Goal: Transaction & Acquisition: Obtain resource

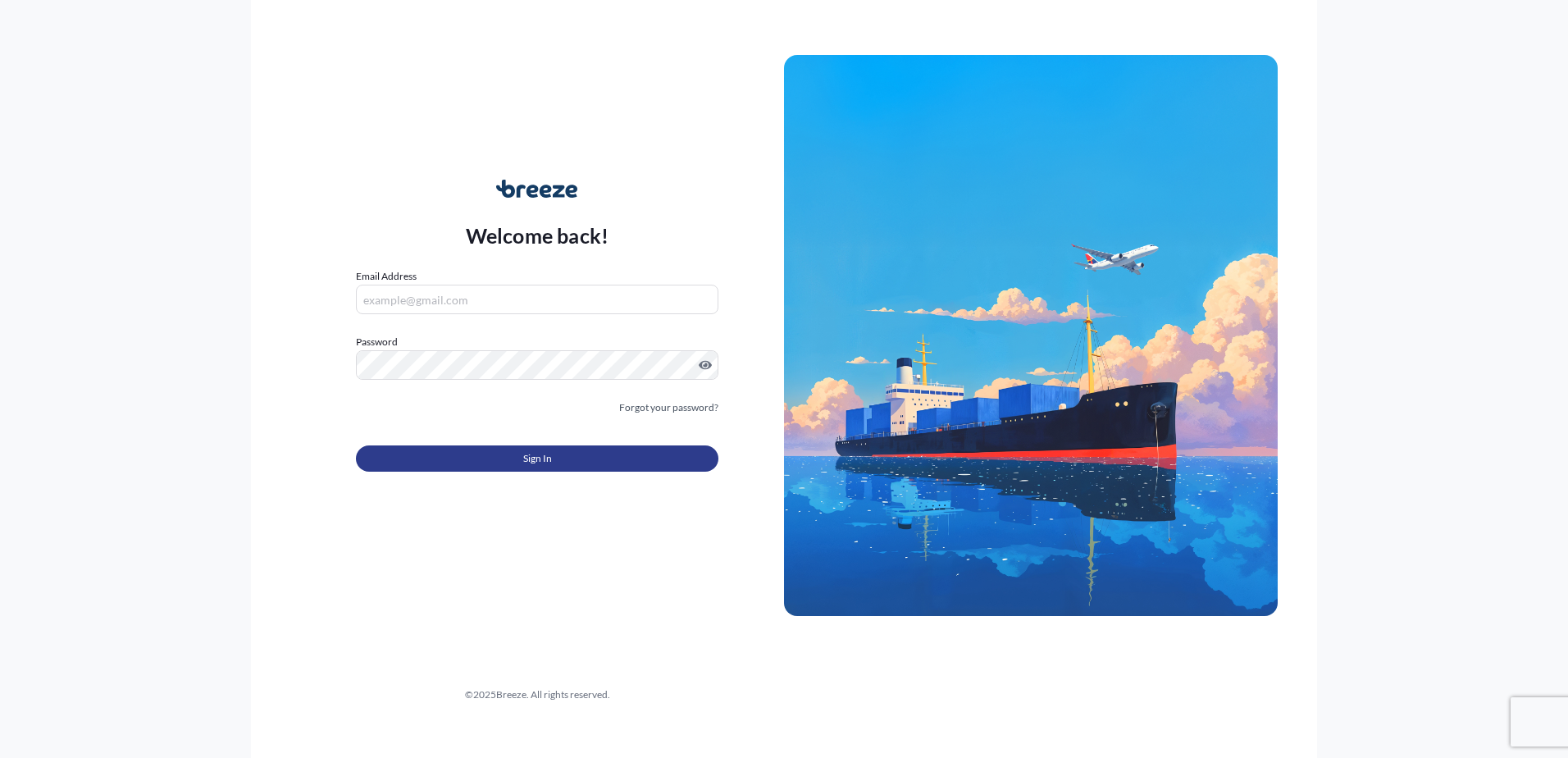
type input "[PERSON_NAME][EMAIL_ADDRESS][DOMAIN_NAME]"
click at [509, 456] on button "Sign In" at bounding box center [537, 458] width 363 height 26
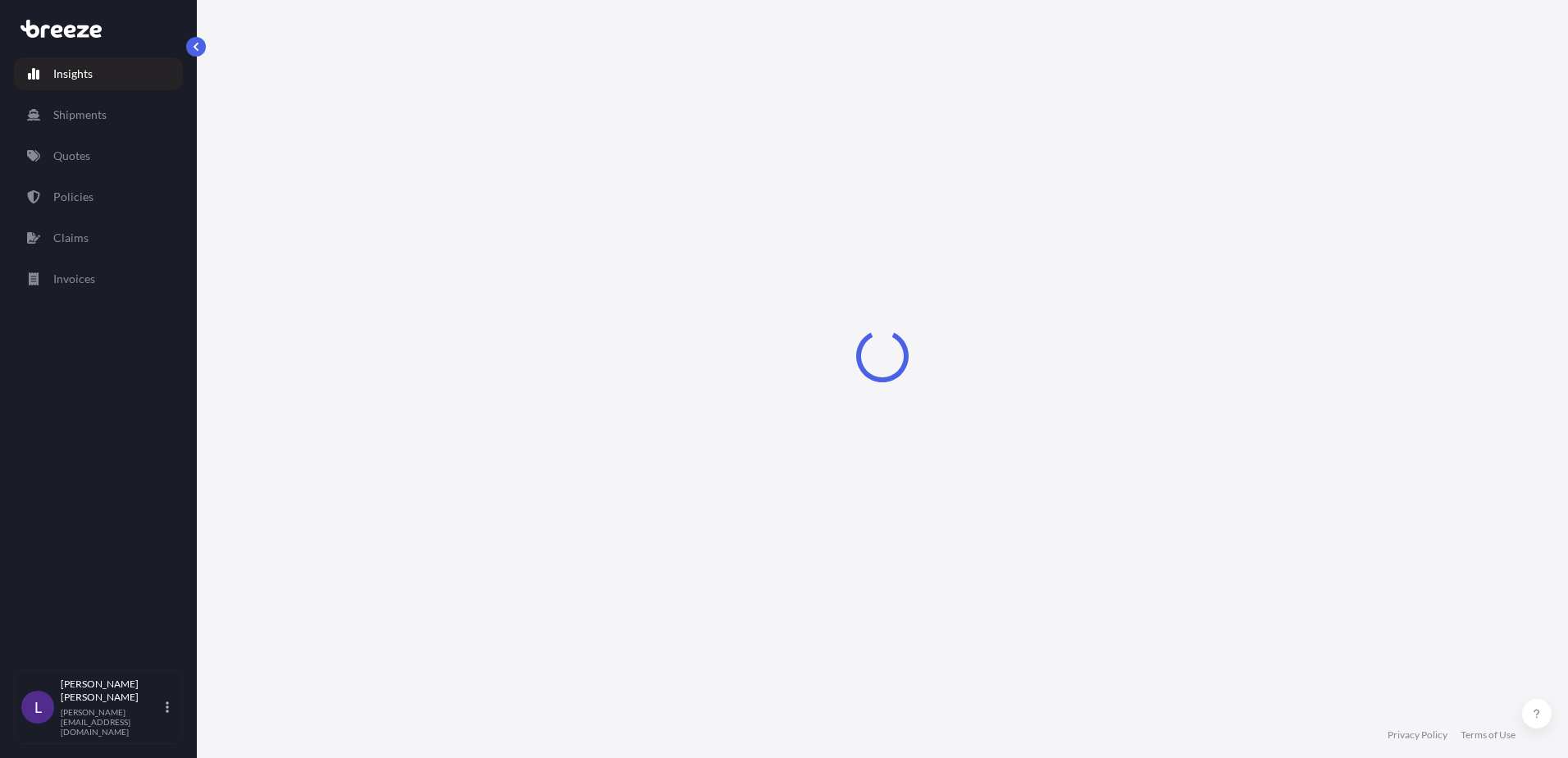
select select "2025"
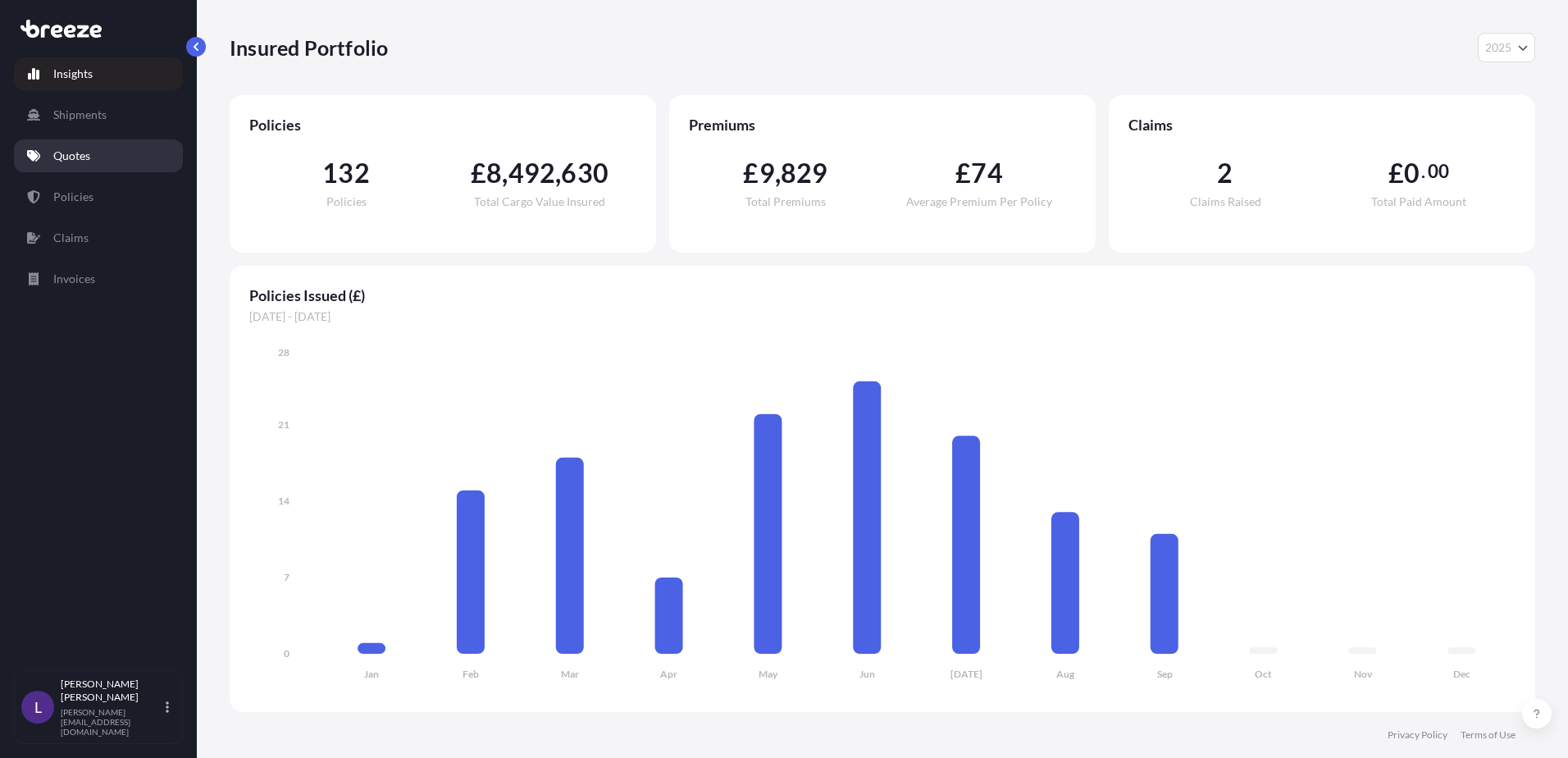
click at [78, 153] on p "Quotes" at bounding box center [71, 156] width 37 height 17
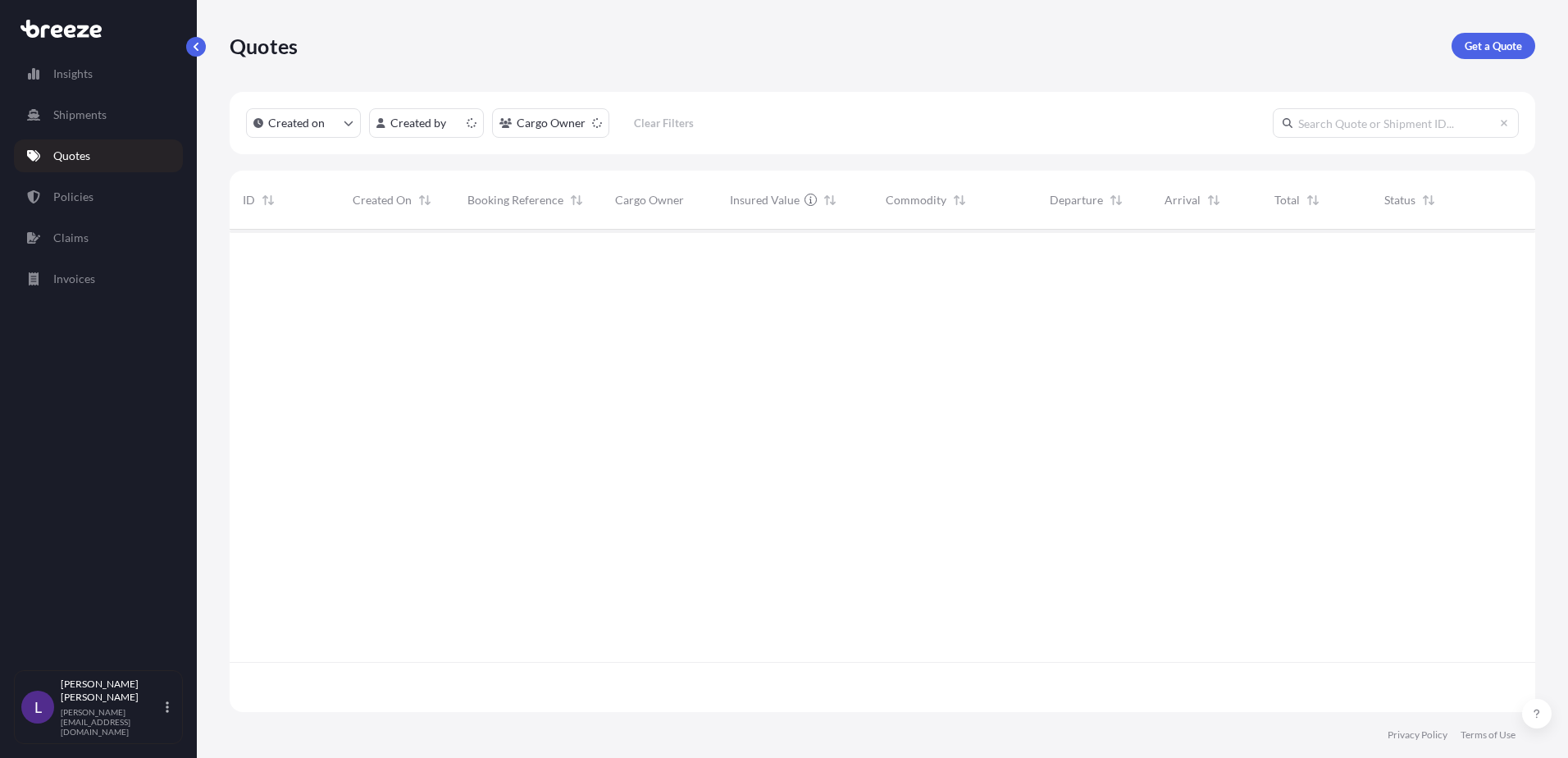
scroll to position [480, 1294]
click at [1487, 40] on p "Get a Quote" at bounding box center [1494, 46] width 57 height 17
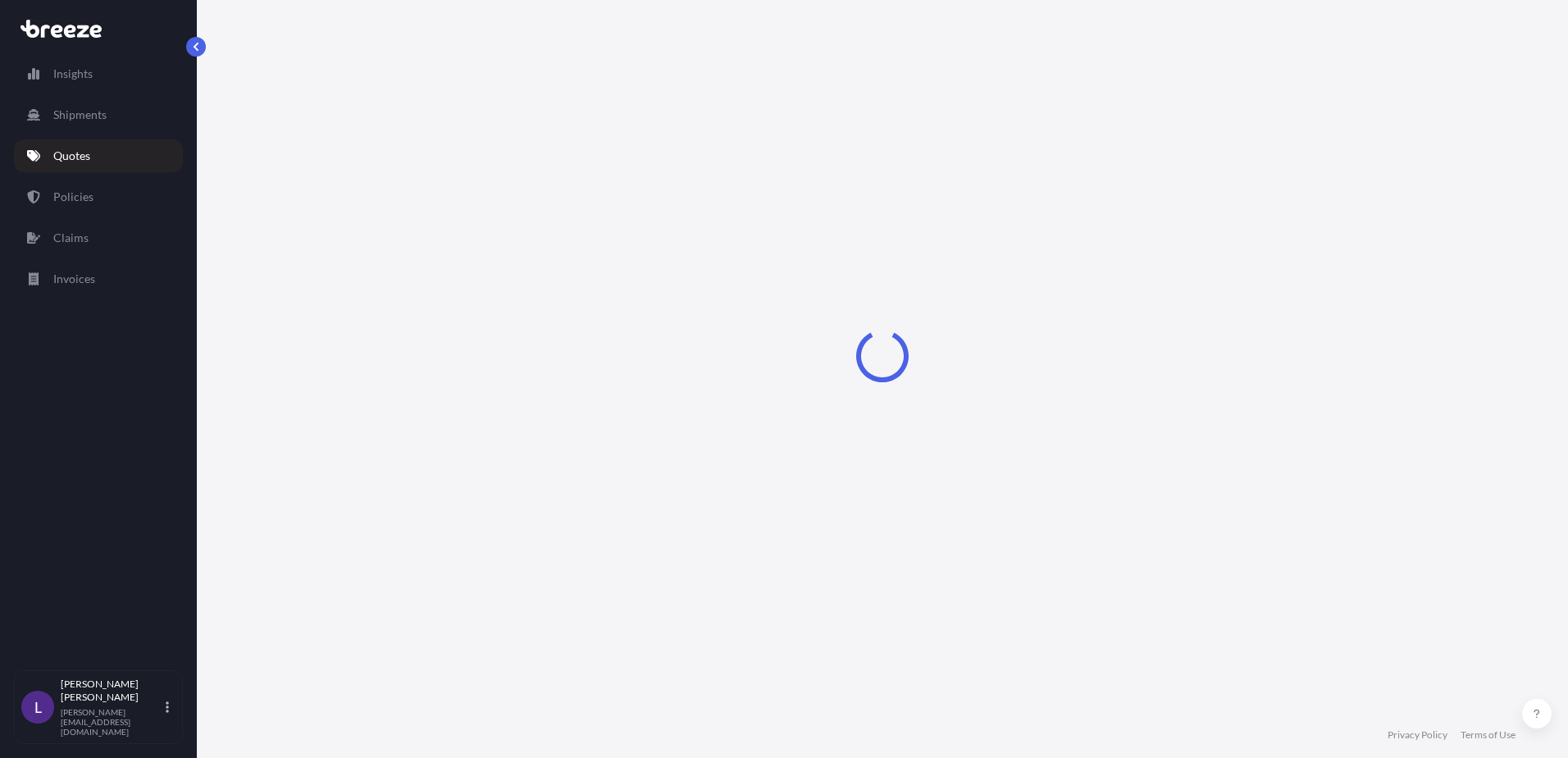
select select "Sea"
select select "1"
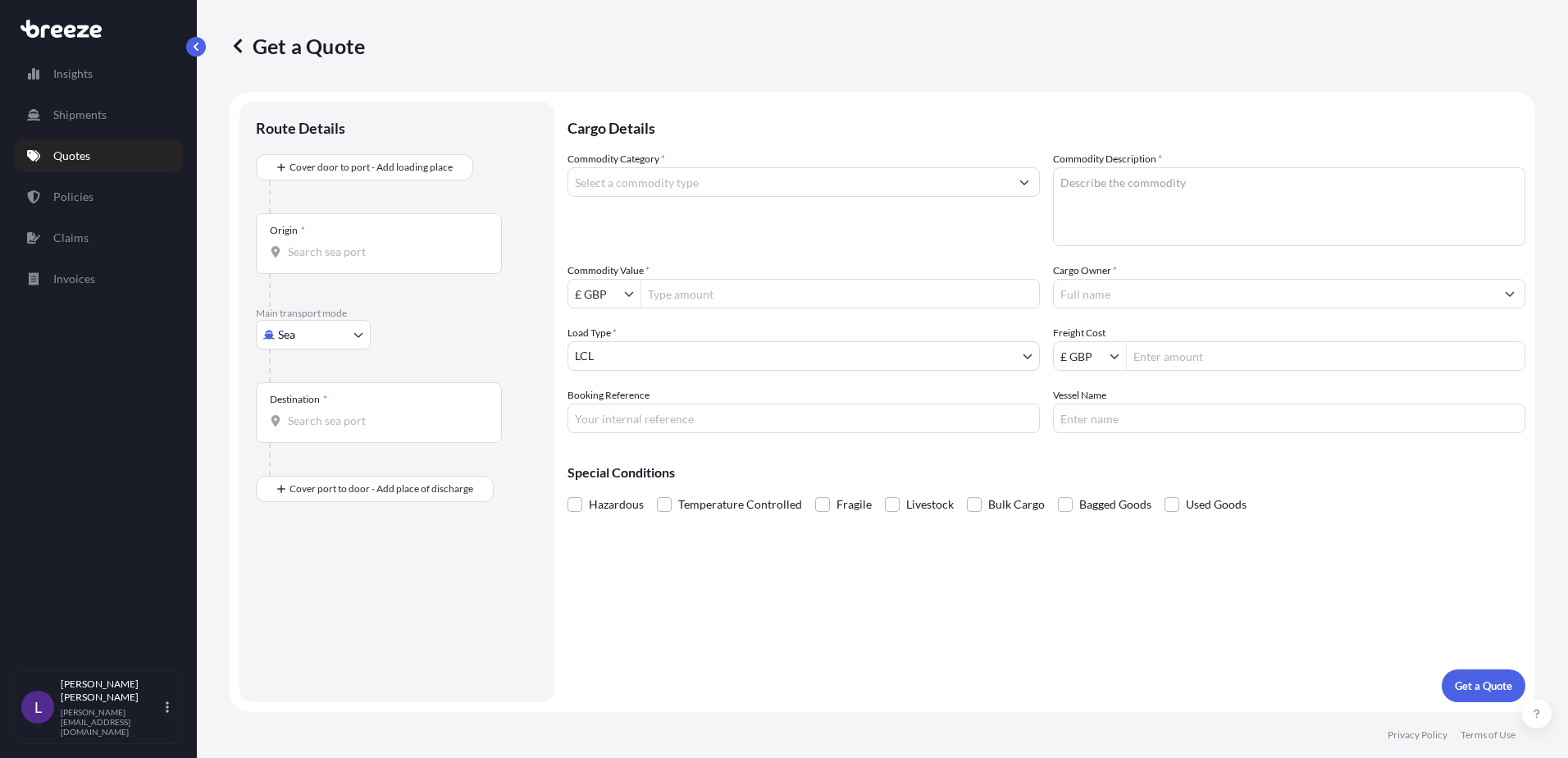
click at [372, 257] on input "Origin *" at bounding box center [384, 252] width 194 height 17
type input "[PERSON_NAME][GEOGRAPHIC_DATA], [GEOGRAPHIC_DATA]"
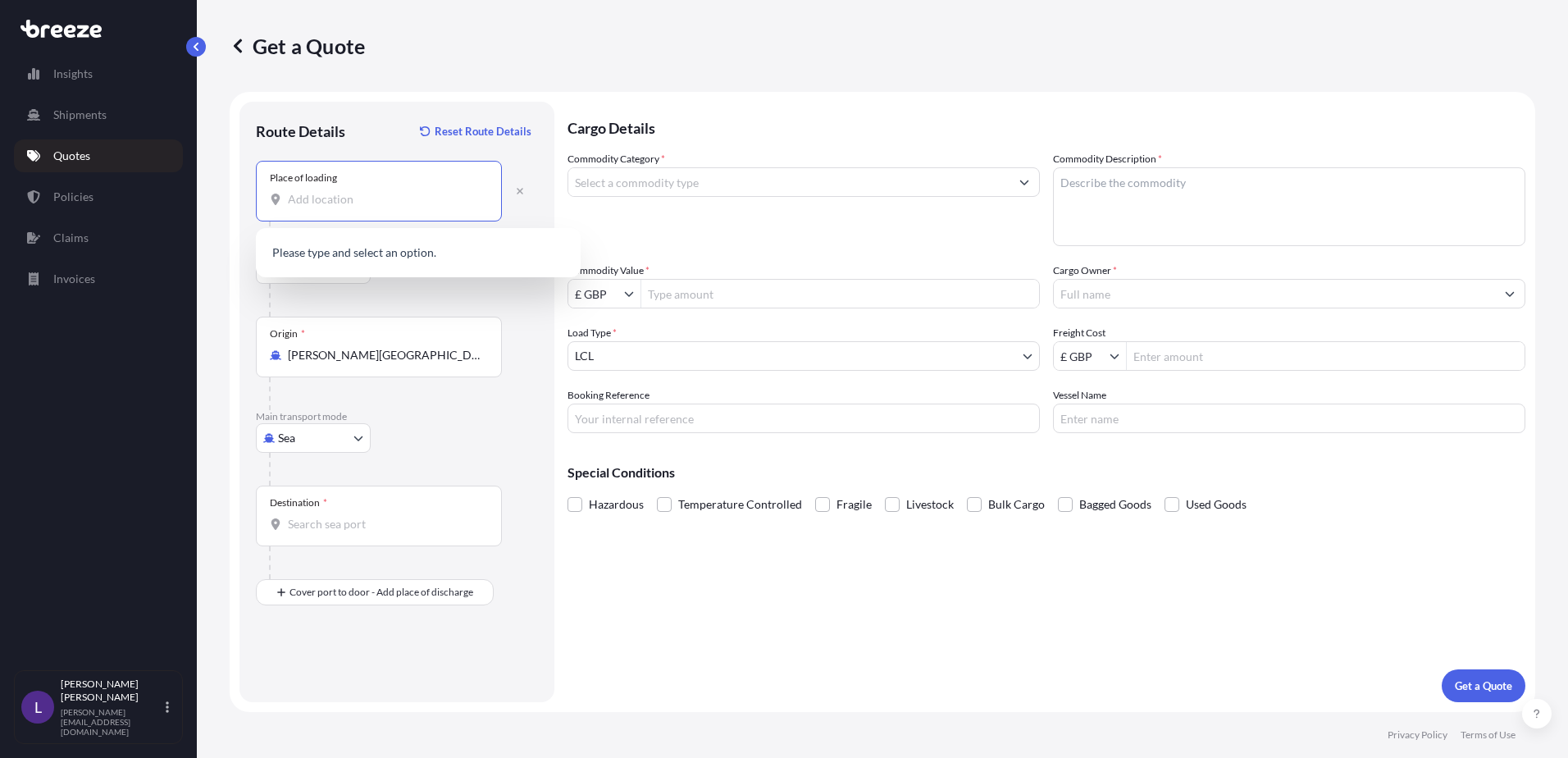
paste input "Goiânia - GO, 74665-510"
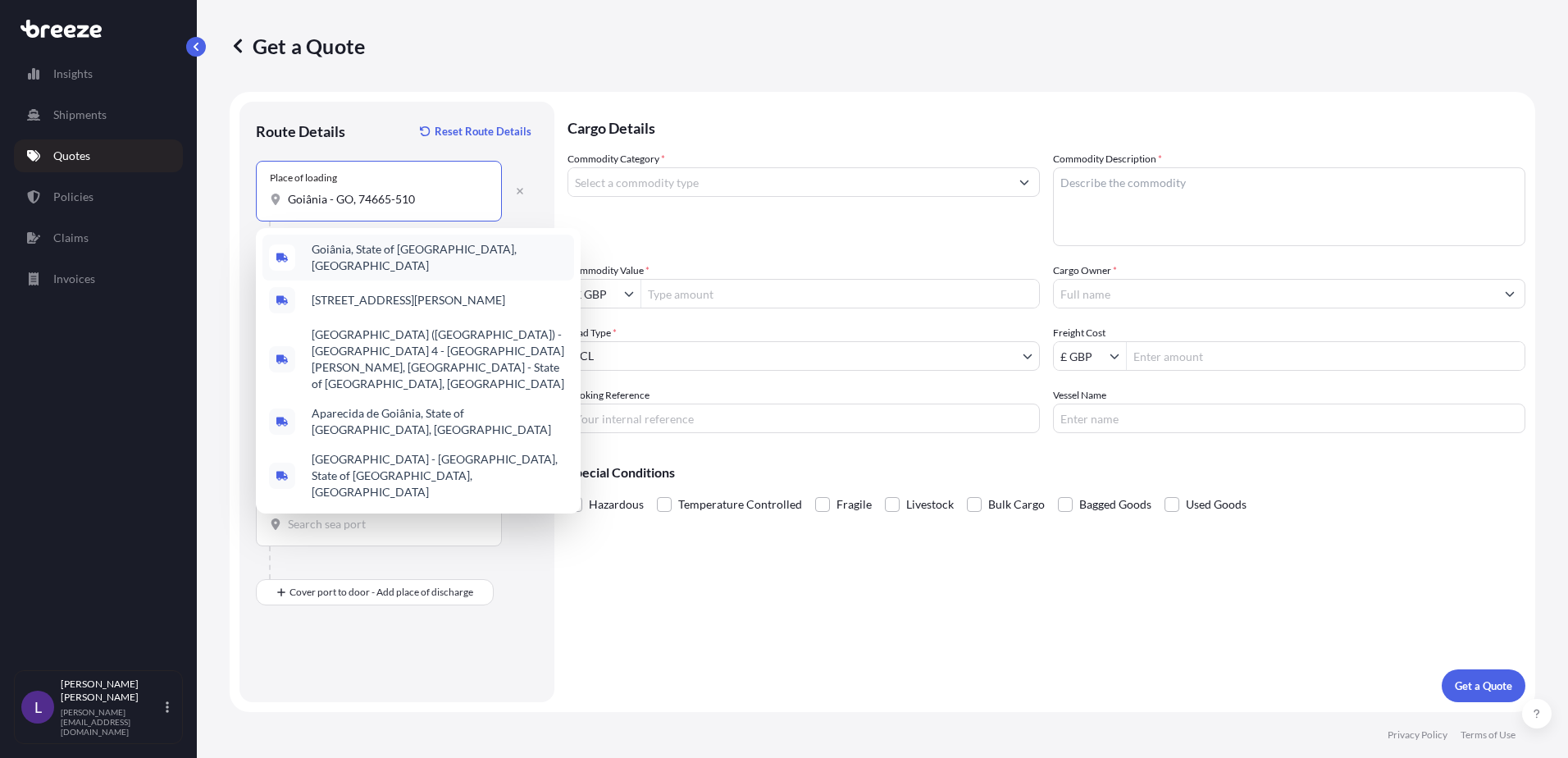
click at [380, 251] on span "Goiânia, State of [GEOGRAPHIC_DATA], [GEOGRAPHIC_DATA]" at bounding box center [440, 257] width 256 height 32
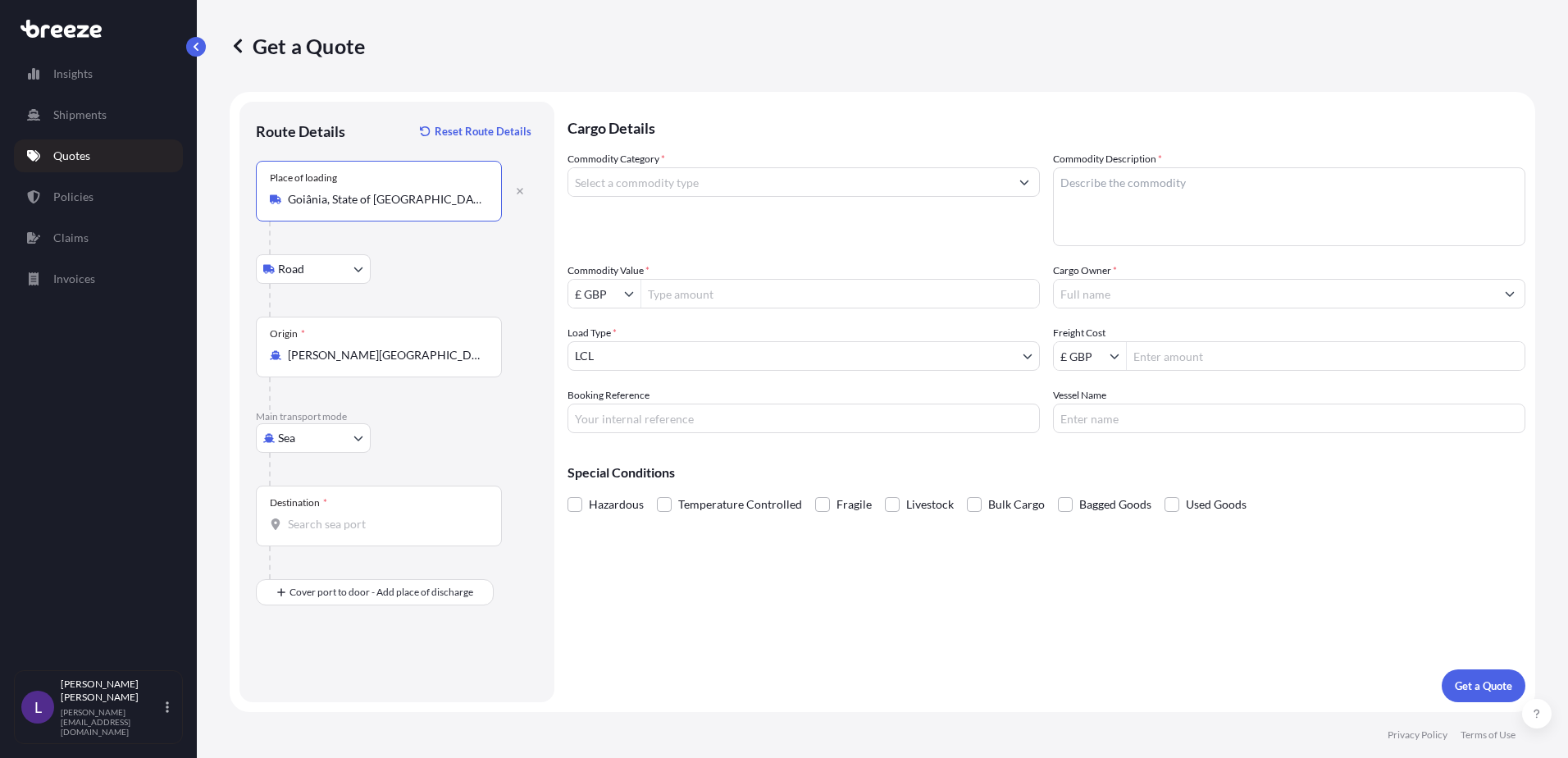
type input "Goiânia, State of [GEOGRAPHIC_DATA], [GEOGRAPHIC_DATA]"
click at [310, 520] on input "Destination *" at bounding box center [384, 524] width 194 height 17
type input "GBLGP - [GEOGRAPHIC_DATA], [GEOGRAPHIC_DATA]"
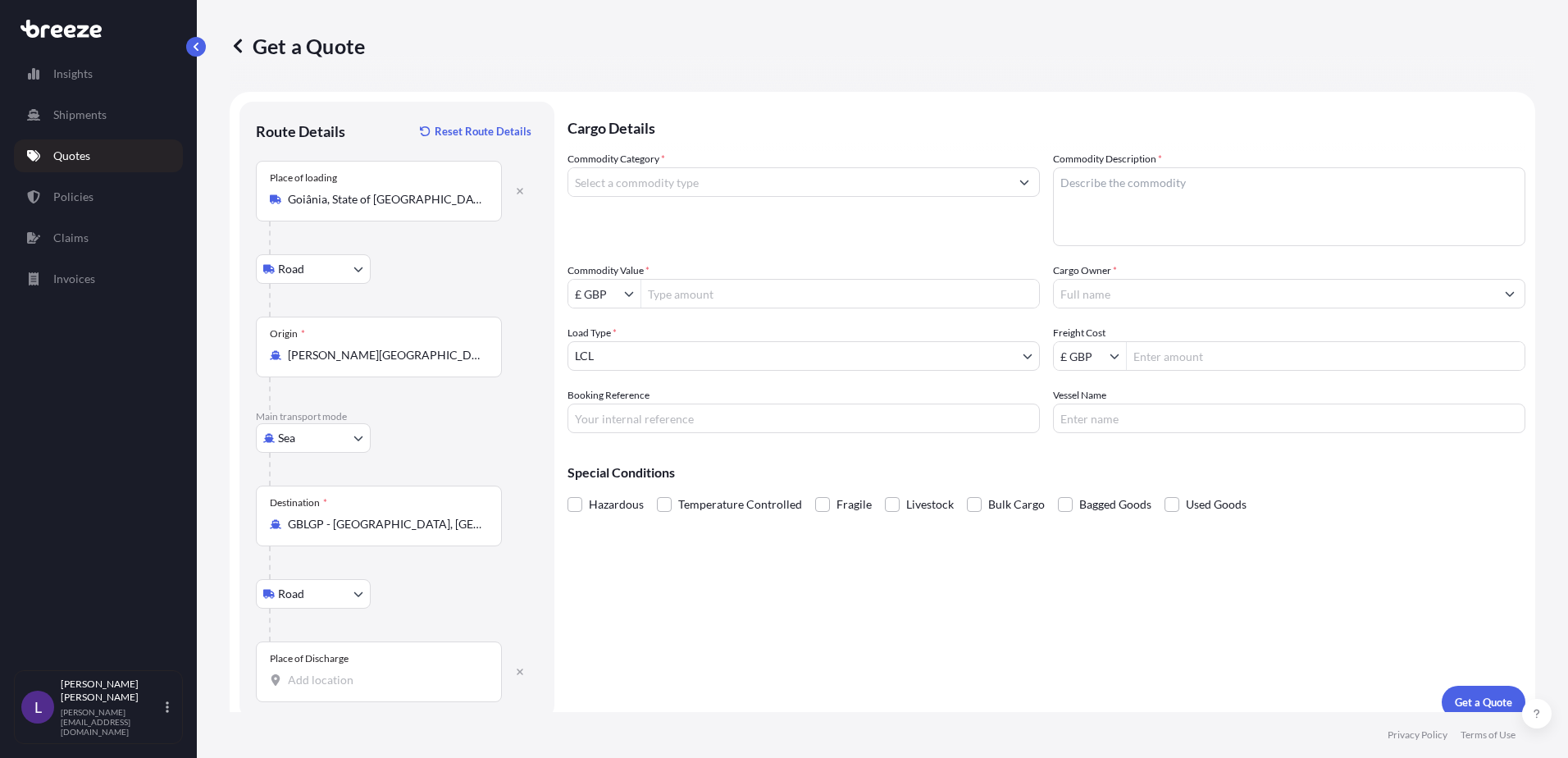
click at [326, 677] on input "Place of Discharge" at bounding box center [384, 680] width 194 height 17
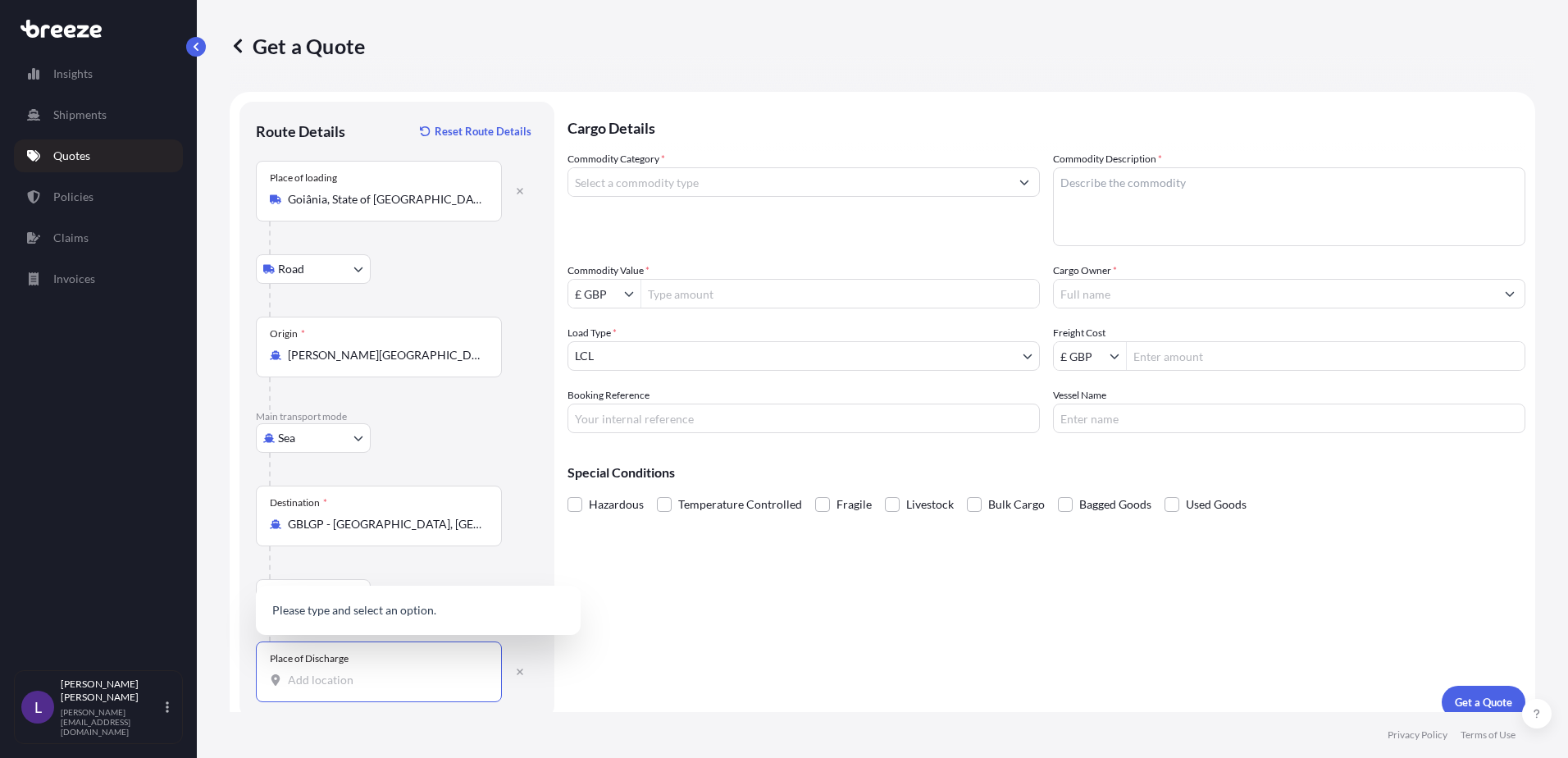
paste input "WR3 8YB"
click at [446, 678] on input "WR3 8YB" at bounding box center [384, 680] width 194 height 17
type input "WR3 8YB"
click at [535, 706] on div "Route Details Reset Route Details Place of loading [GEOGRAPHIC_DATA], [GEOGRAPH…" at bounding box center [397, 410] width 315 height 617
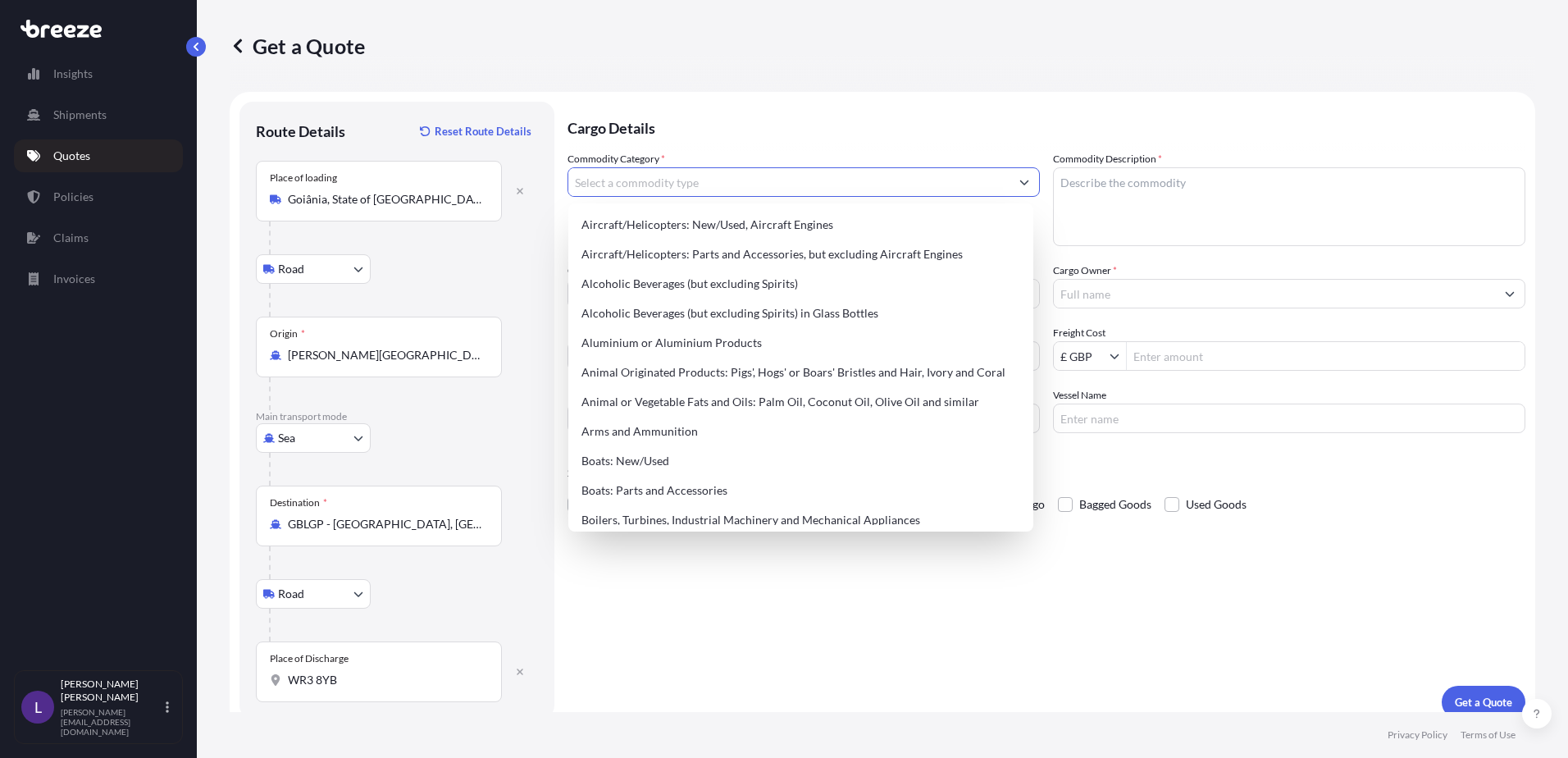
click at [645, 190] on input "Commodity Category *" at bounding box center [789, 182] width 441 height 30
click at [664, 184] on input "Commodity Category *" at bounding box center [789, 182] width 441 height 30
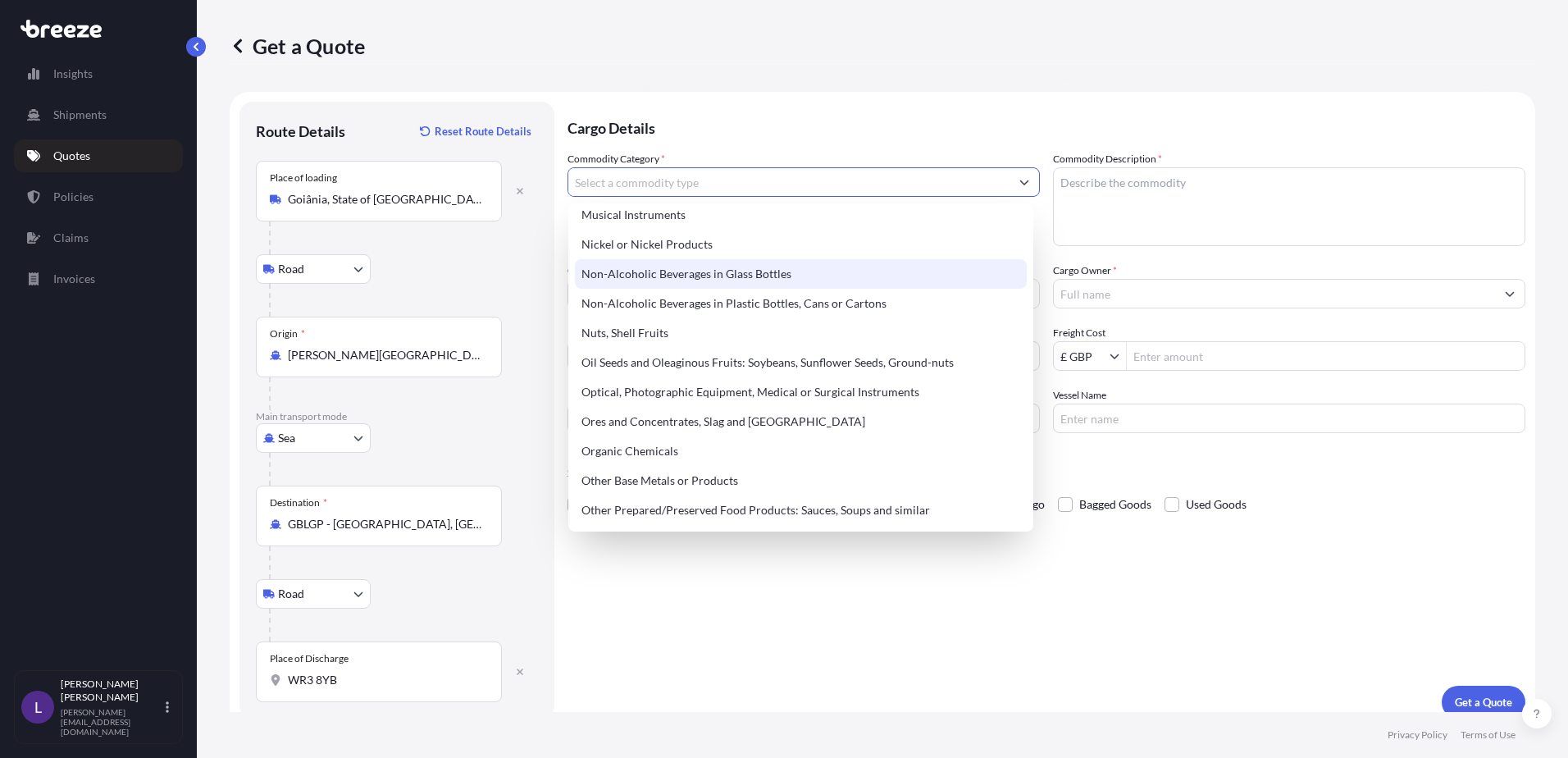
scroll to position [2134, 0]
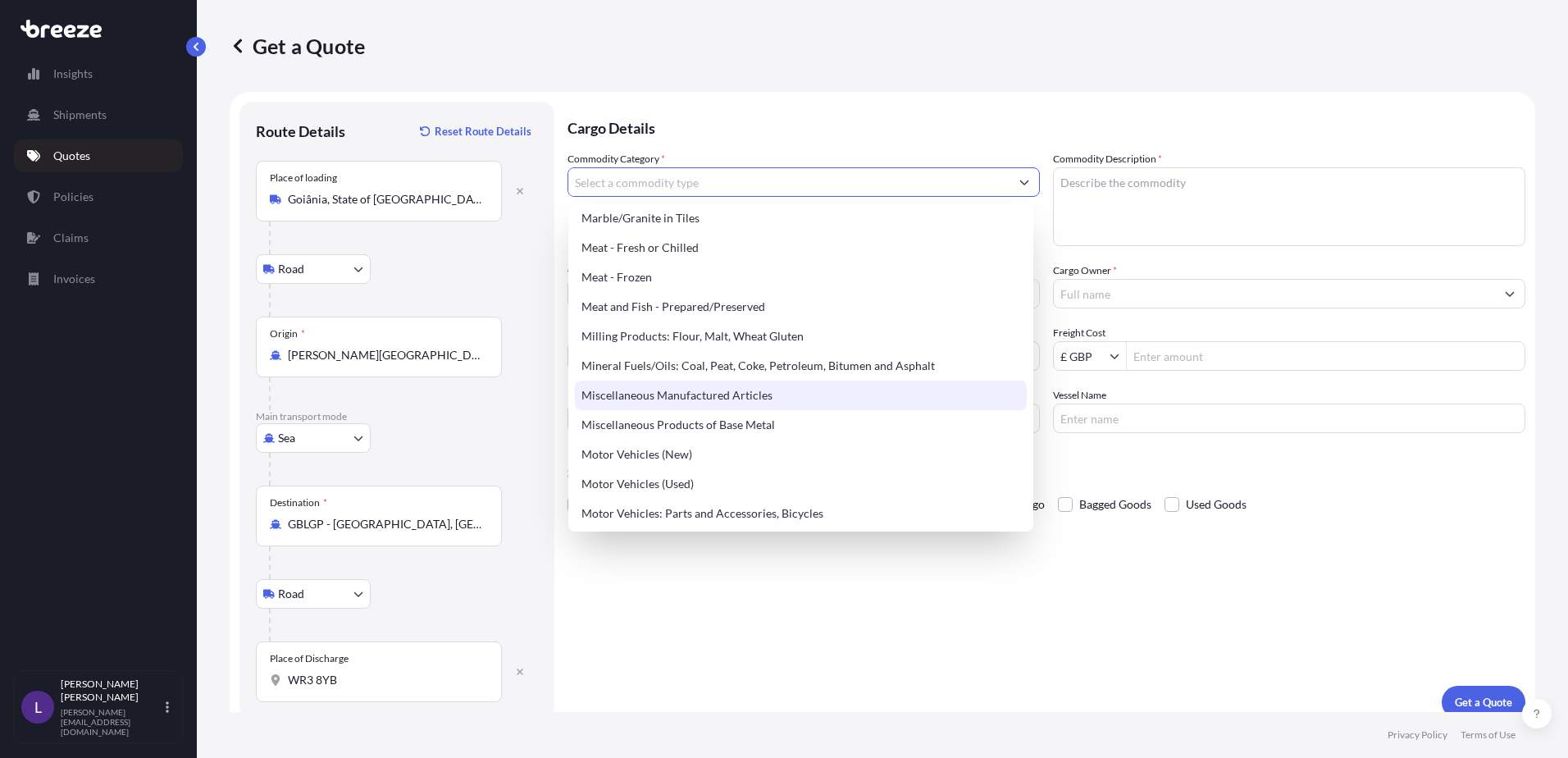
click at [693, 394] on div "Miscellaneous Manufactured Articles" at bounding box center [800, 395] width 452 height 30
type input "Miscellaneous Manufactured Articles"
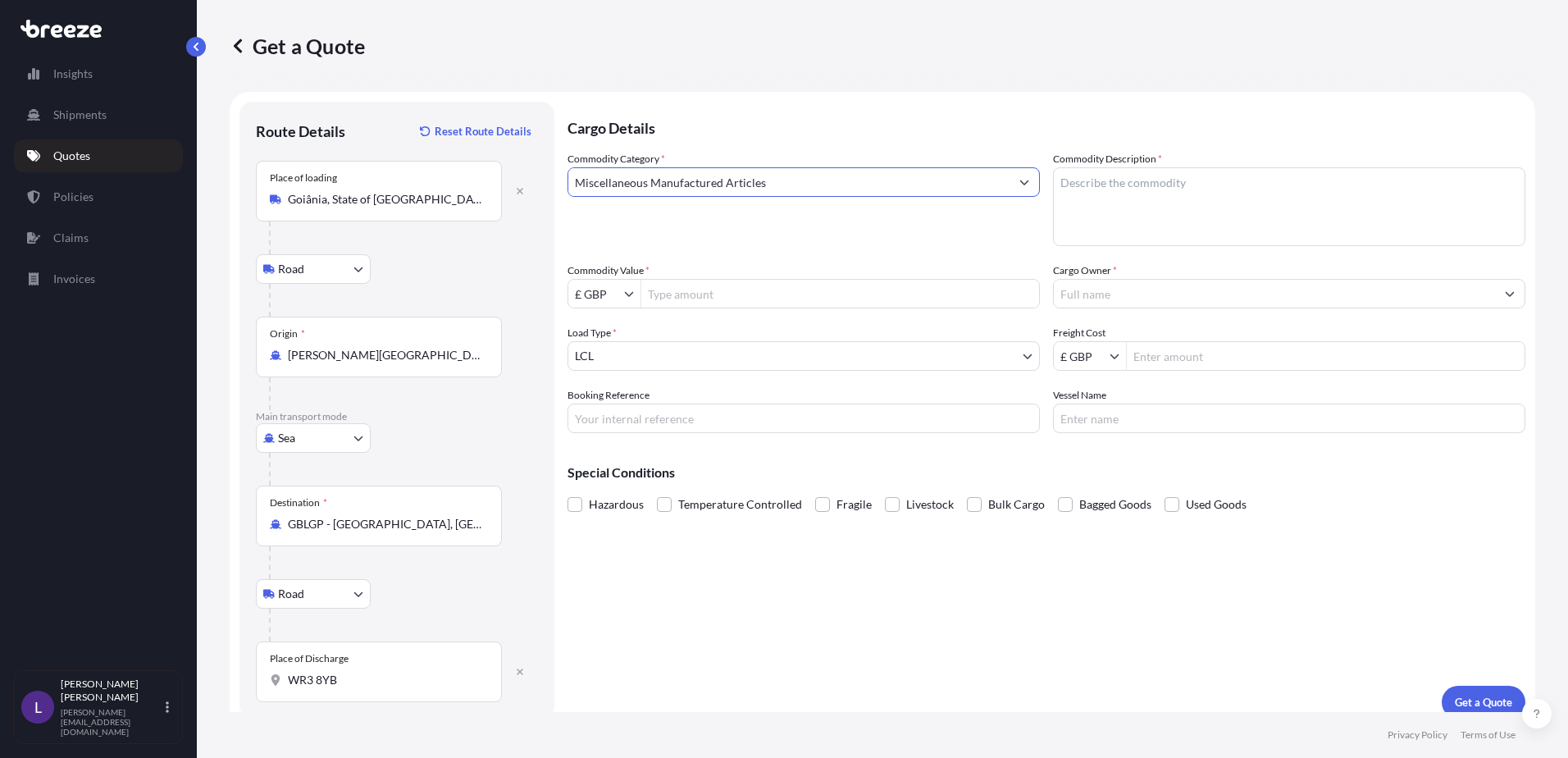
click at [1073, 188] on textarea "Commodity Description *" at bounding box center [1289, 206] width 472 height 79
click at [1097, 186] on textarea "Commodity Description *" at bounding box center [1289, 206] width 472 height 79
paste textarea "1x HS150 Dynamometer & Flywheel – 2x crates"
type textarea "1x HS150 Dynamometer & Flywheel – 2x crates"
click at [732, 288] on input "Commodity Value *" at bounding box center [840, 294] width 398 height 30
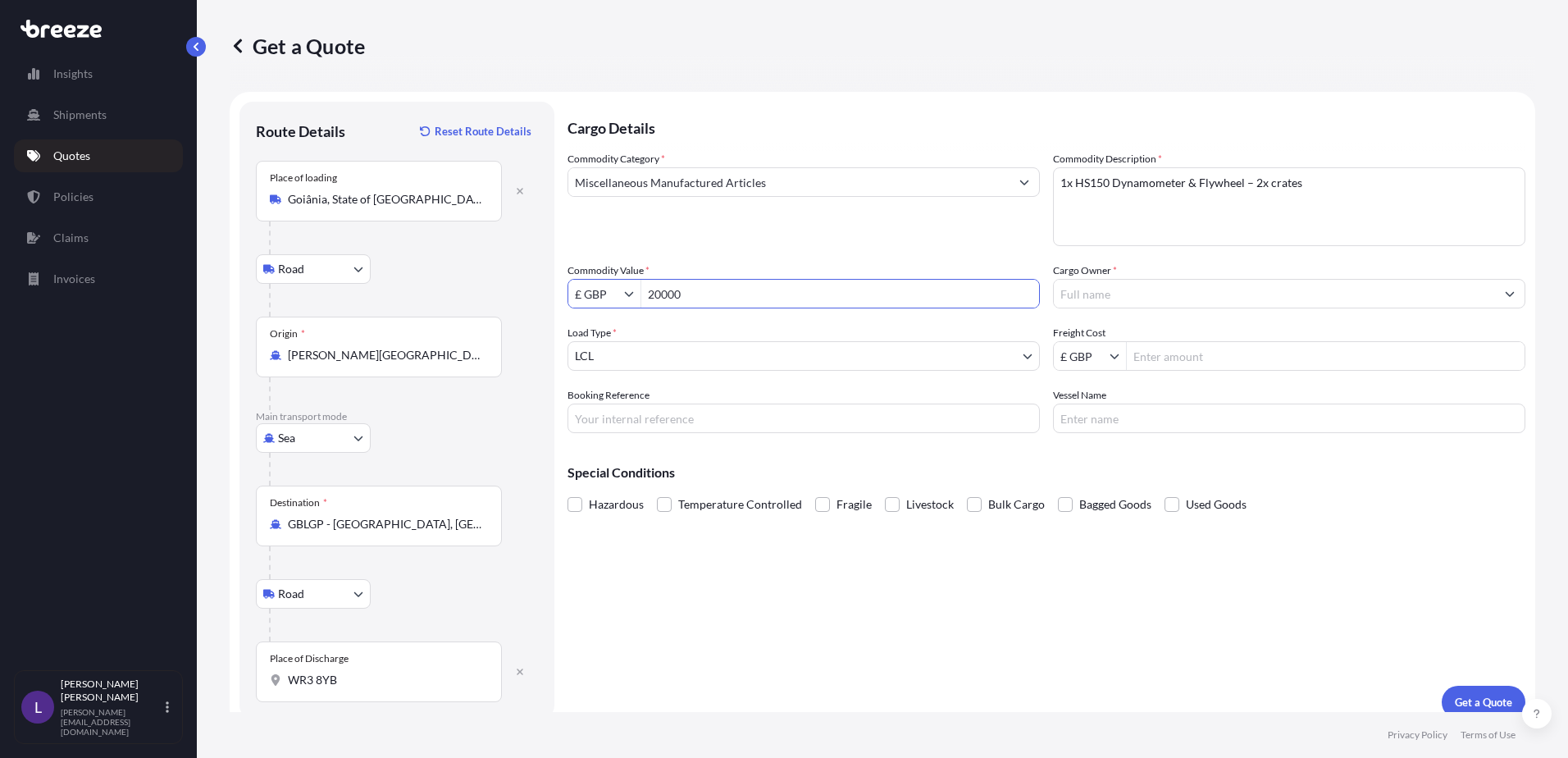
type input "20,000"
click at [1074, 296] on input "Cargo Owner *" at bounding box center [1274, 294] width 441 height 30
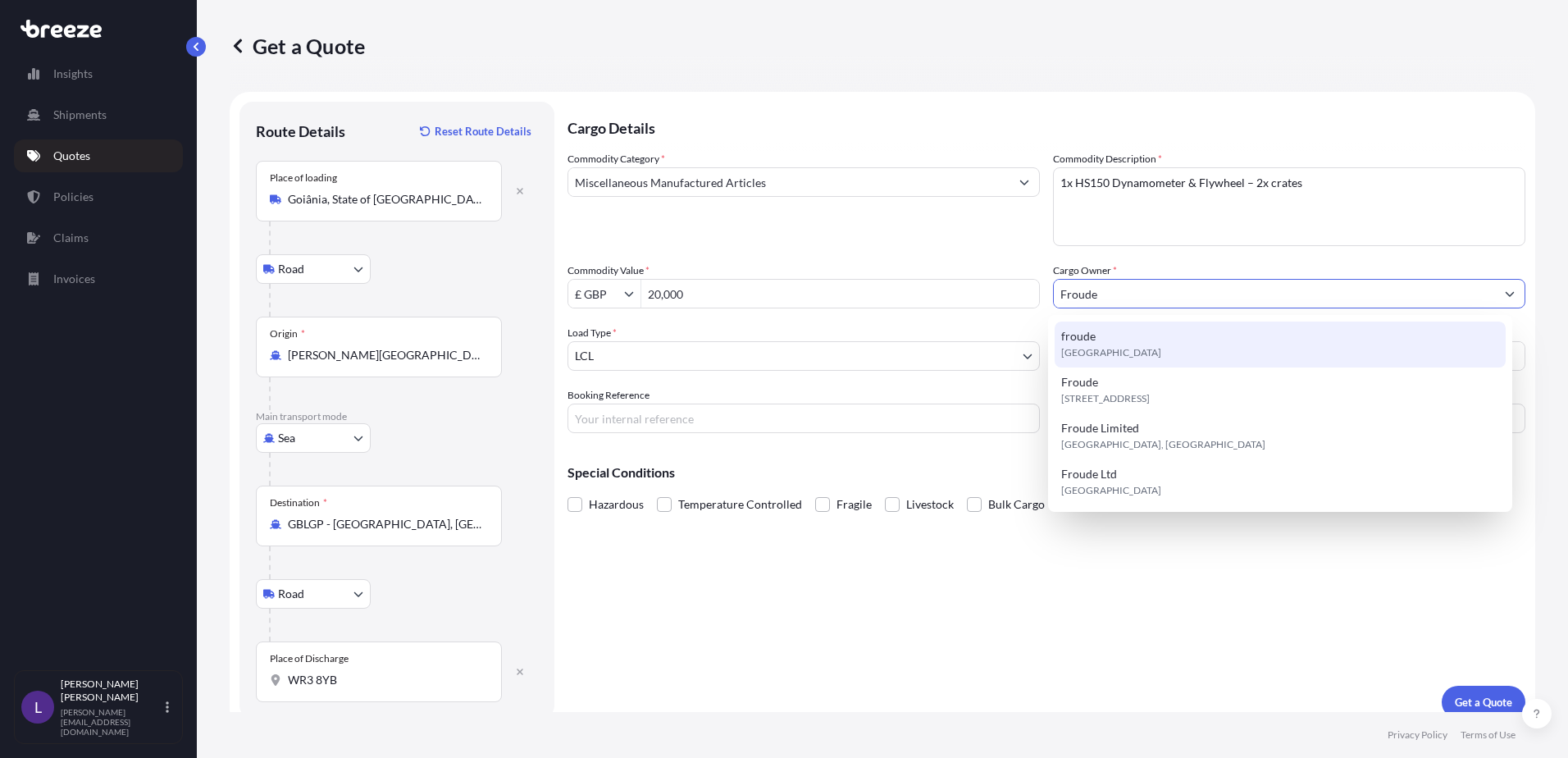
click at [1096, 338] on div "froude [GEOGRAPHIC_DATA]" at bounding box center [1280, 345] width 452 height 46
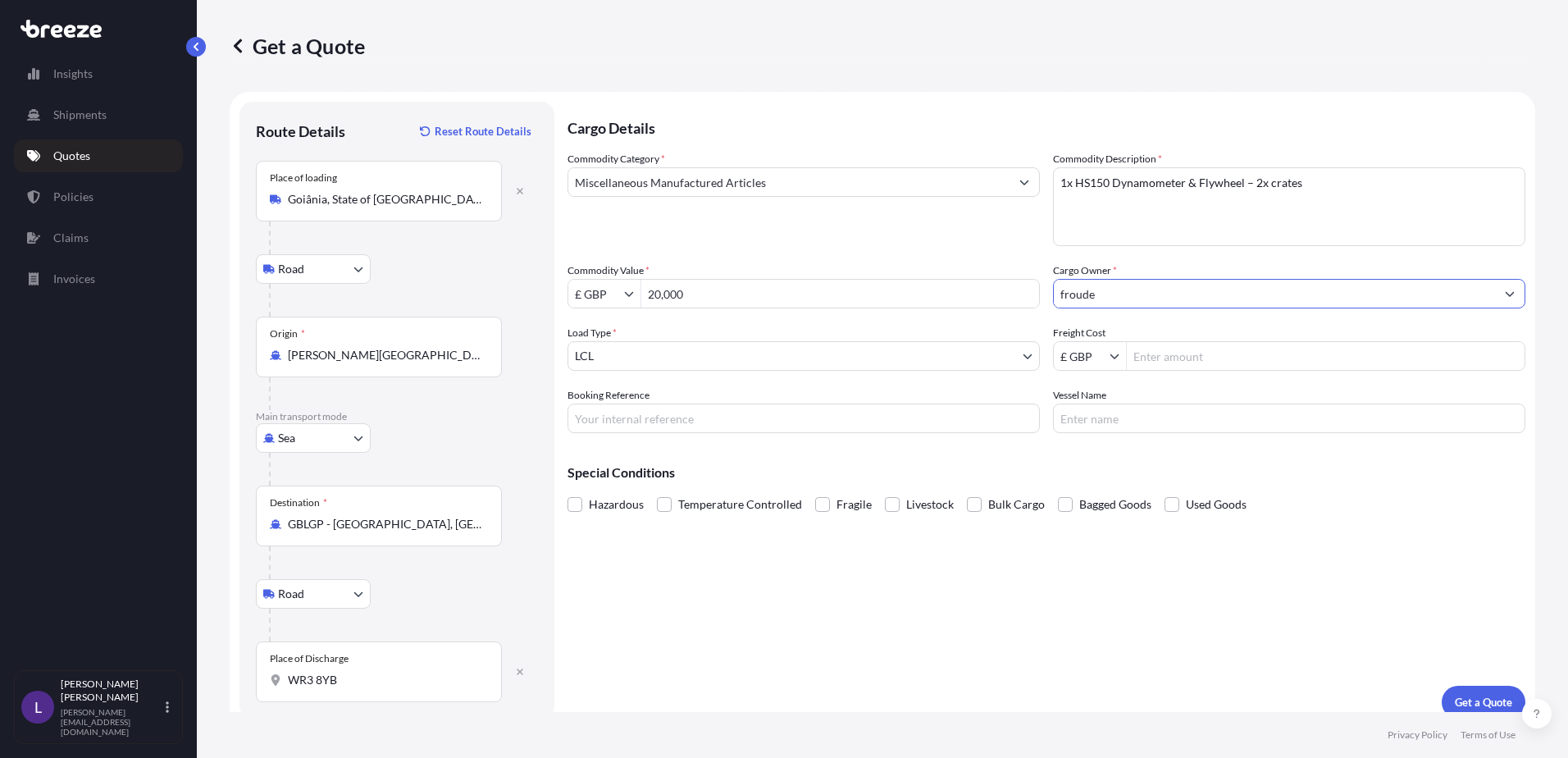
type input "froude"
click at [1163, 355] on input "Freight Cost" at bounding box center [1325, 356] width 398 height 30
click at [1166, 361] on input "Freight Cost" at bounding box center [1325, 356] width 398 height 30
type input "2,800"
drag, startPoint x: 628, startPoint y: 422, endPoint x: 677, endPoint y: 413, distance: 49.8
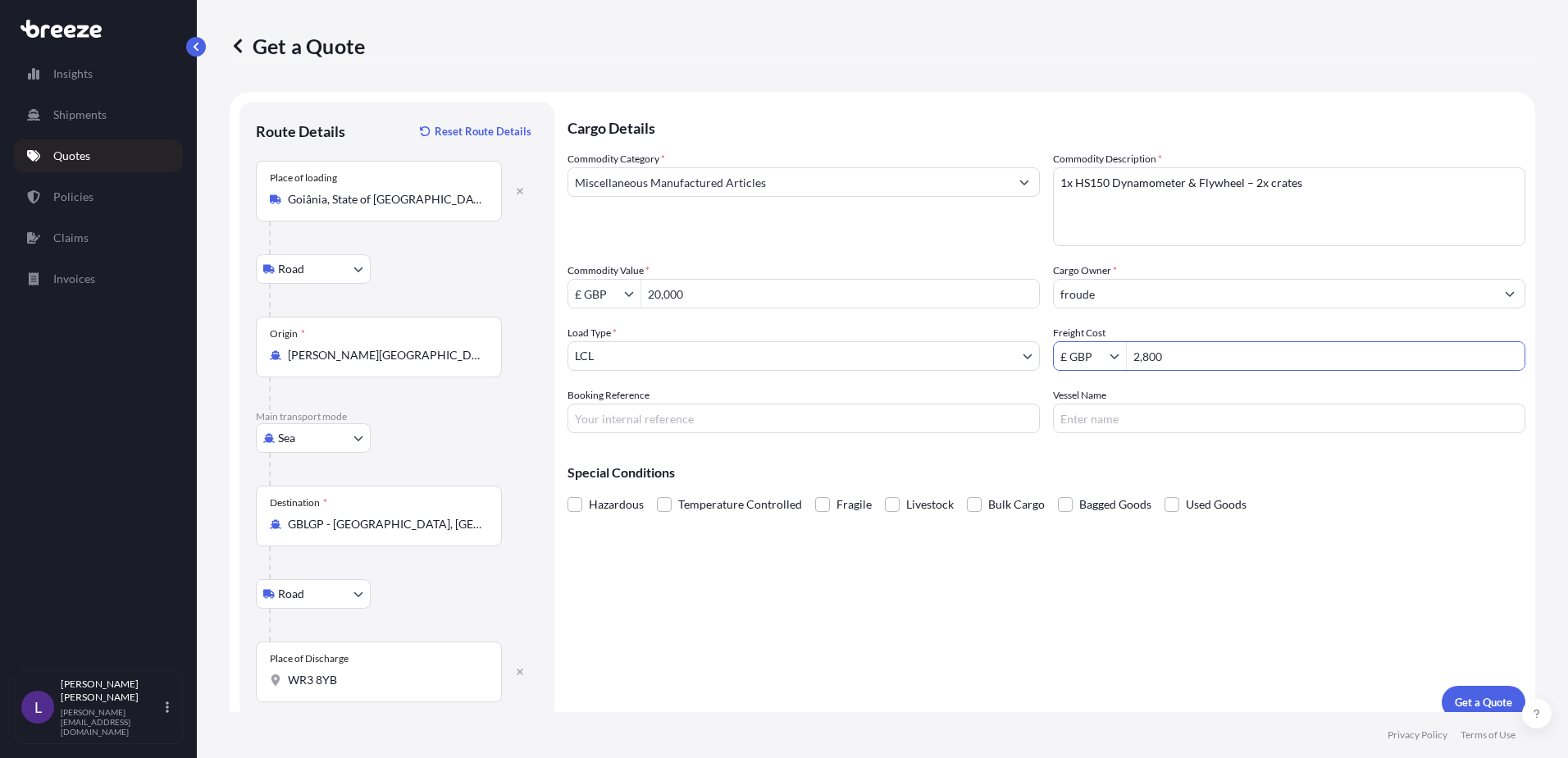
click at [628, 422] on input "Booking Reference" at bounding box center [803, 418] width 472 height 30
click at [606, 430] on input "Q" at bounding box center [803, 418] width 472 height 30
type input "Q24552"
click at [1465, 695] on p "Get a Quote" at bounding box center [1484, 702] width 57 height 17
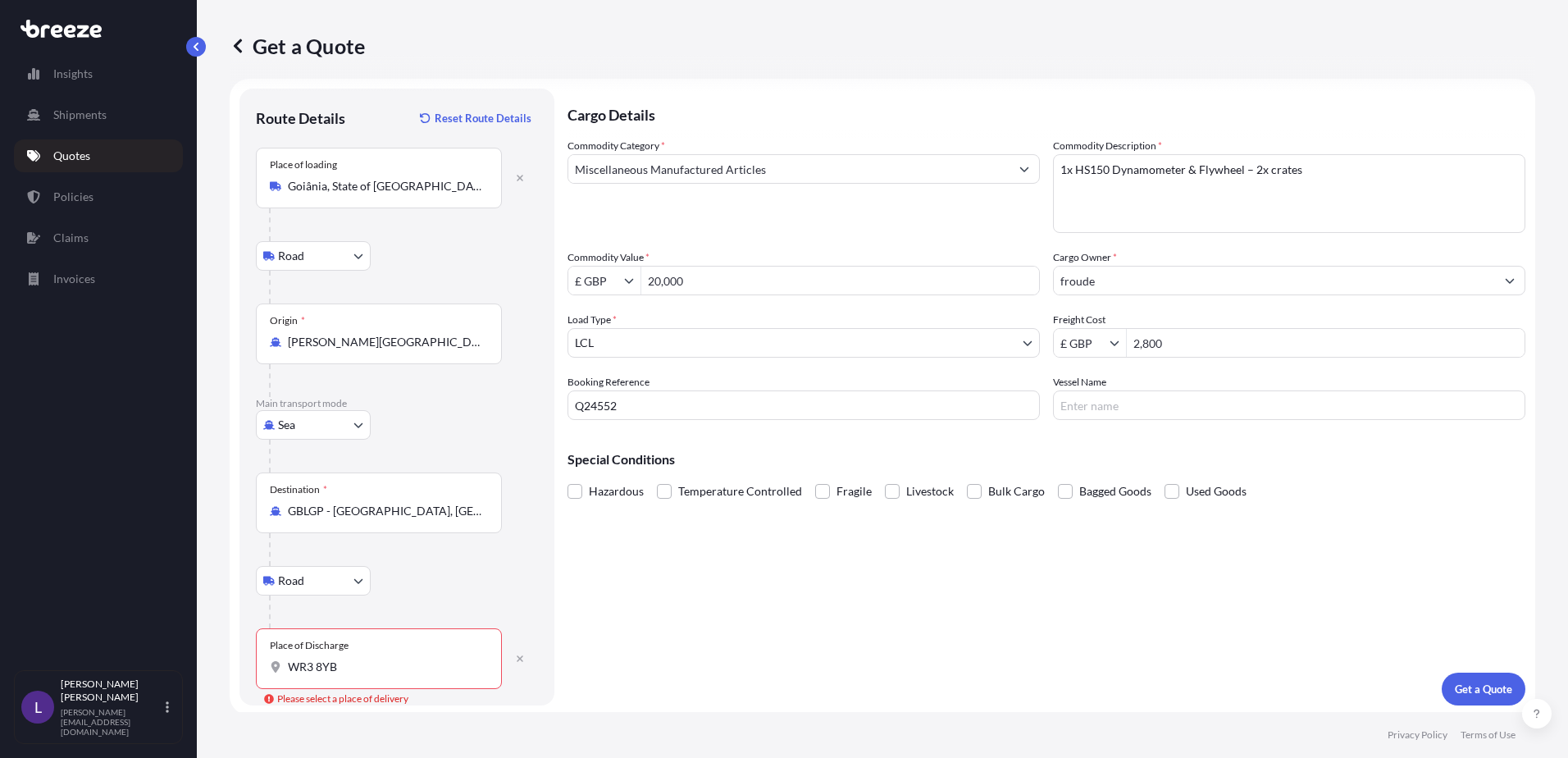
scroll to position [17, 0]
click at [373, 655] on div "Place of Discharge WR3 8YB" at bounding box center [378, 655] width 246 height 60
click at [373, 656] on input "WR3 8YB" at bounding box center [384, 664] width 194 height 17
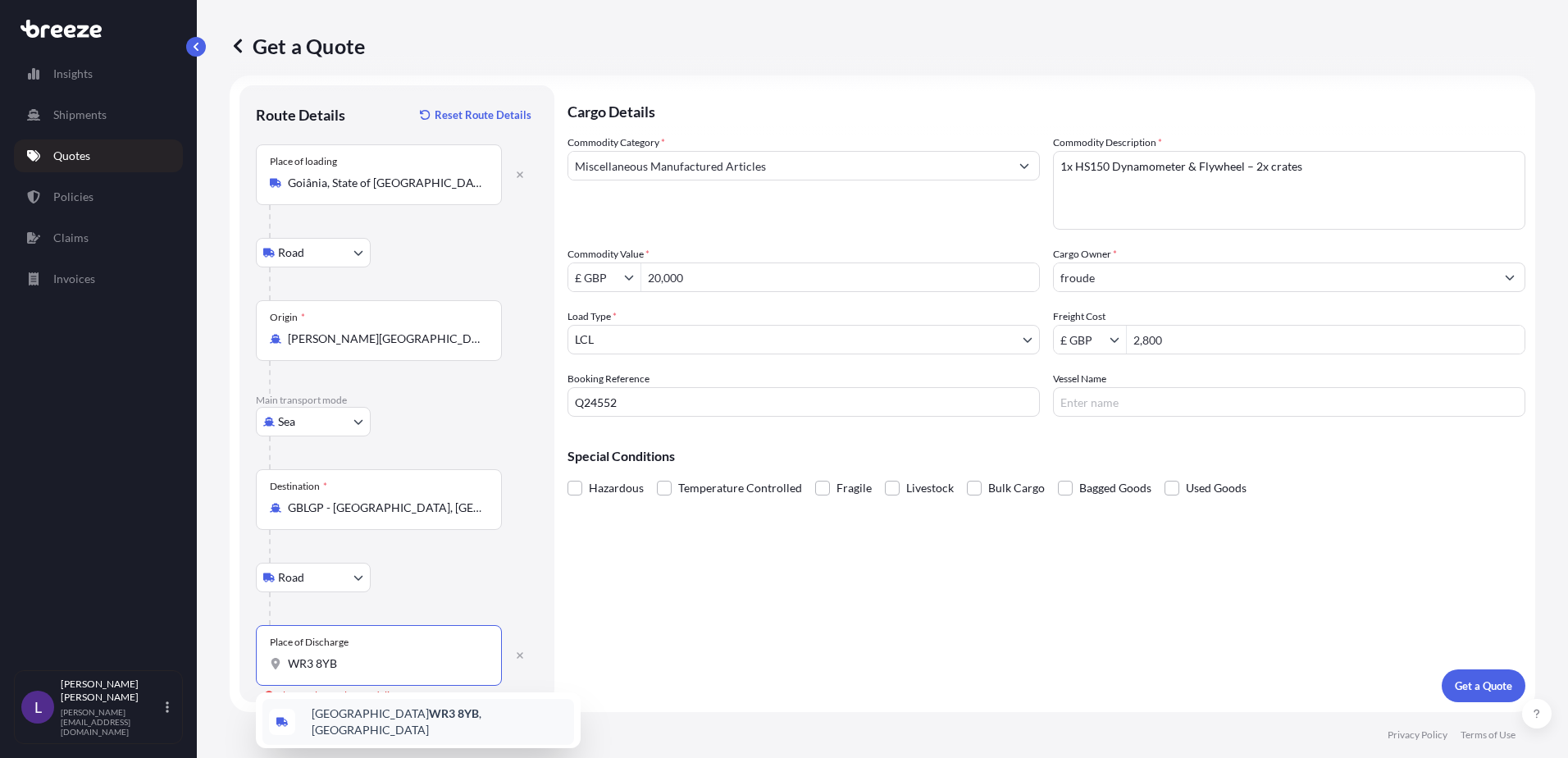
type input "Worcester WR3 8YB, [GEOGRAPHIC_DATA]"
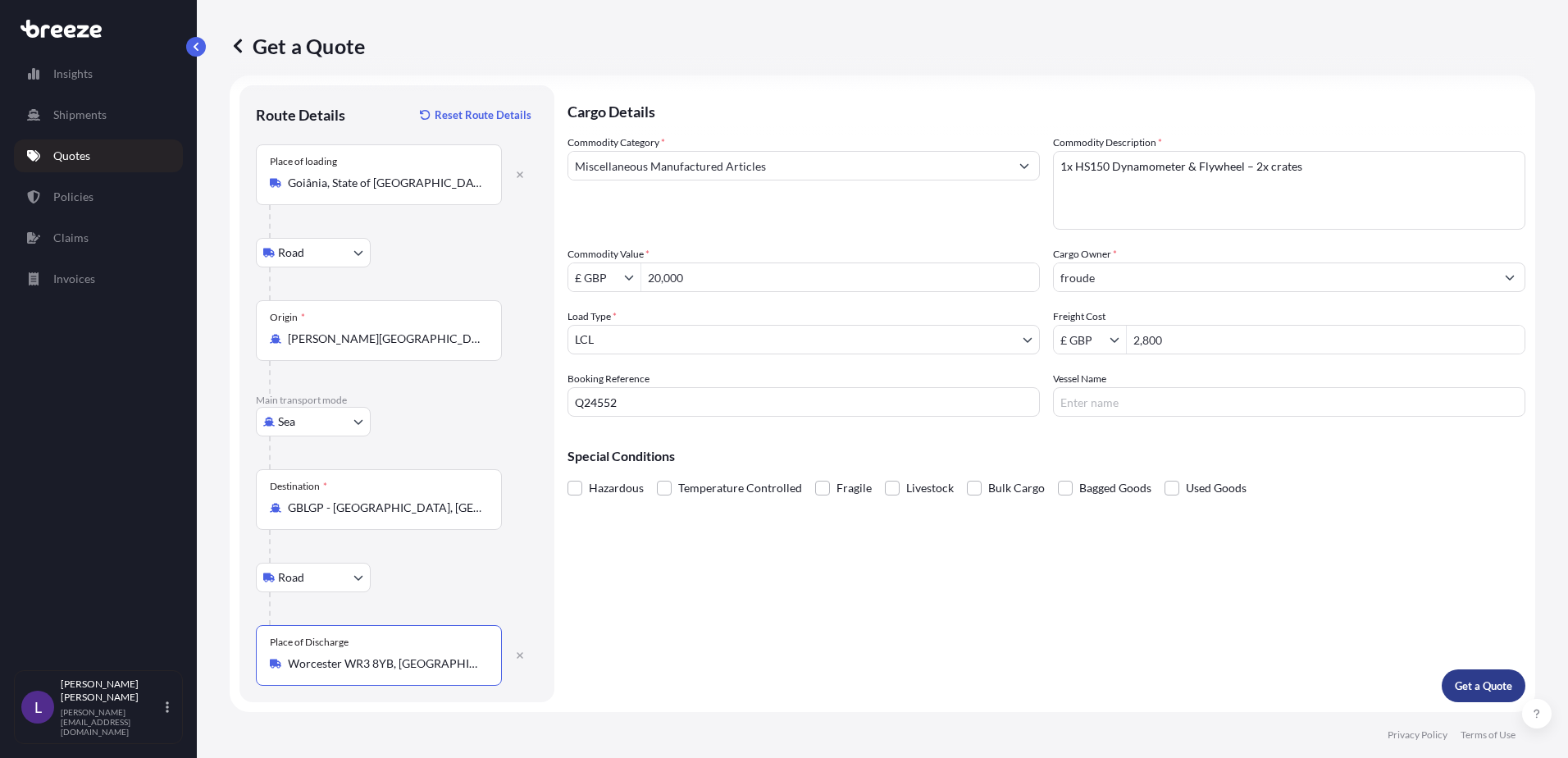
click at [1460, 680] on p "Get a Quote" at bounding box center [1484, 687] width 57 height 17
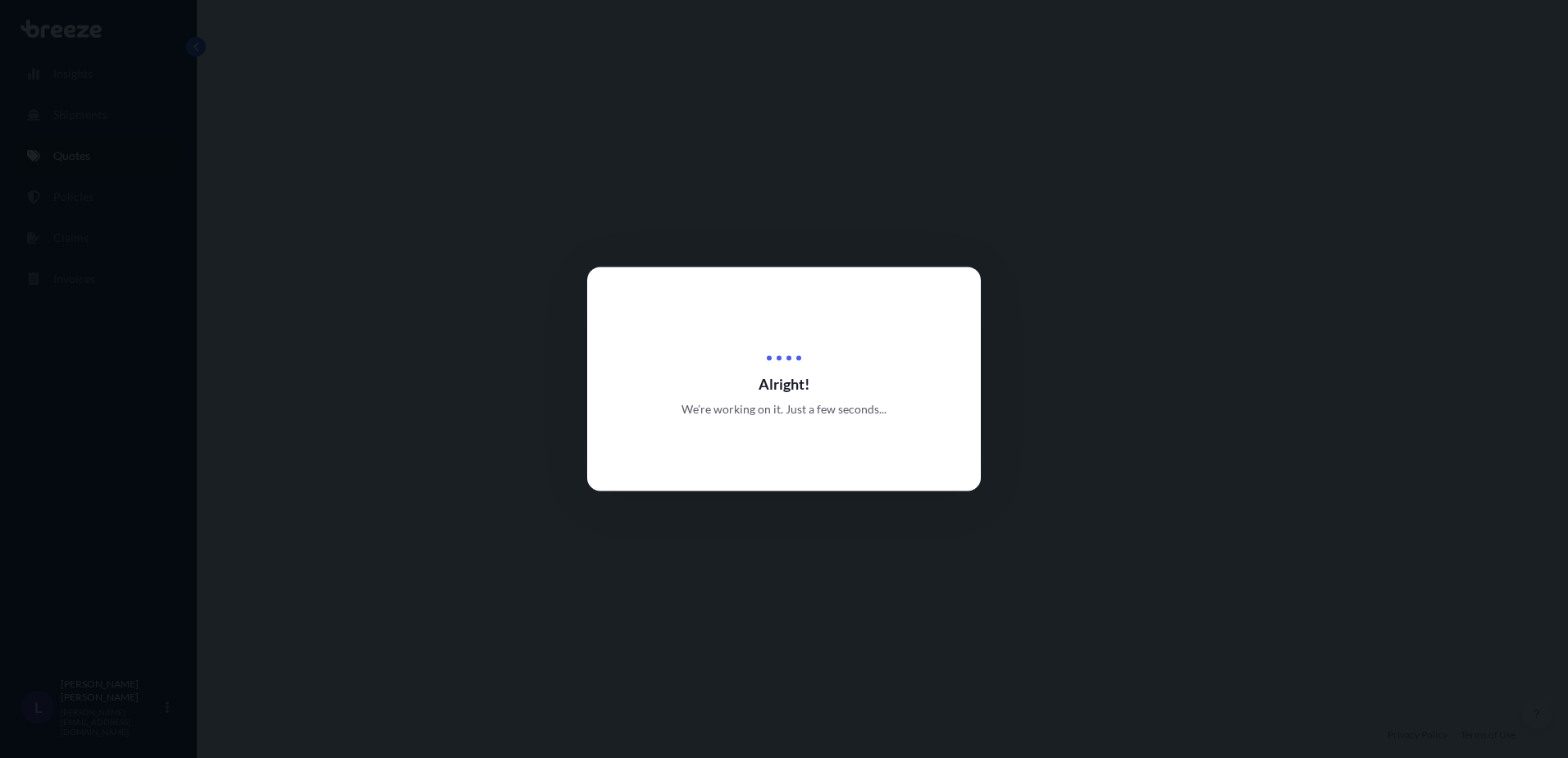
select select "Road"
select select "Sea"
select select "Road"
select select "1"
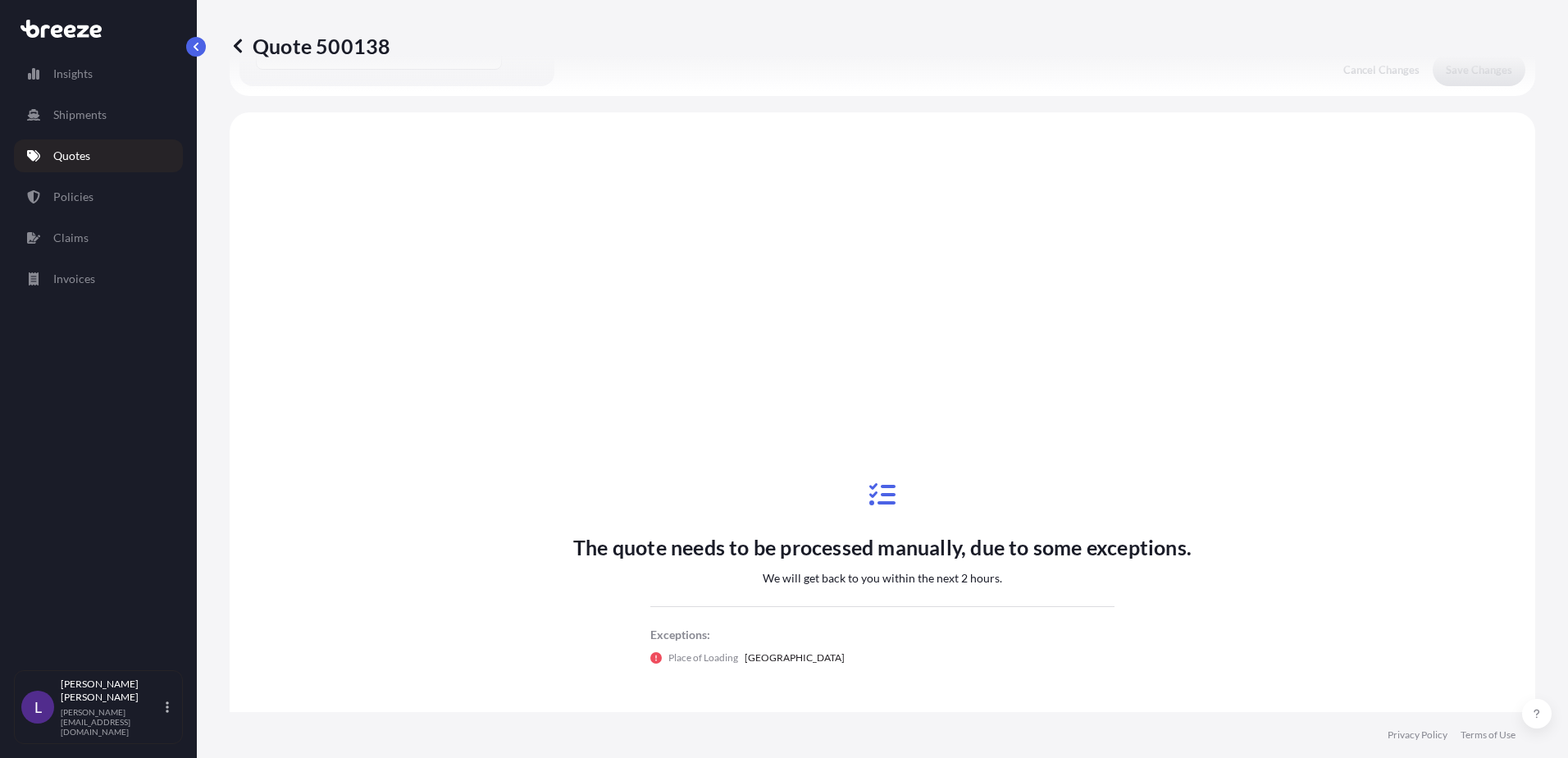
scroll to position [657, 0]
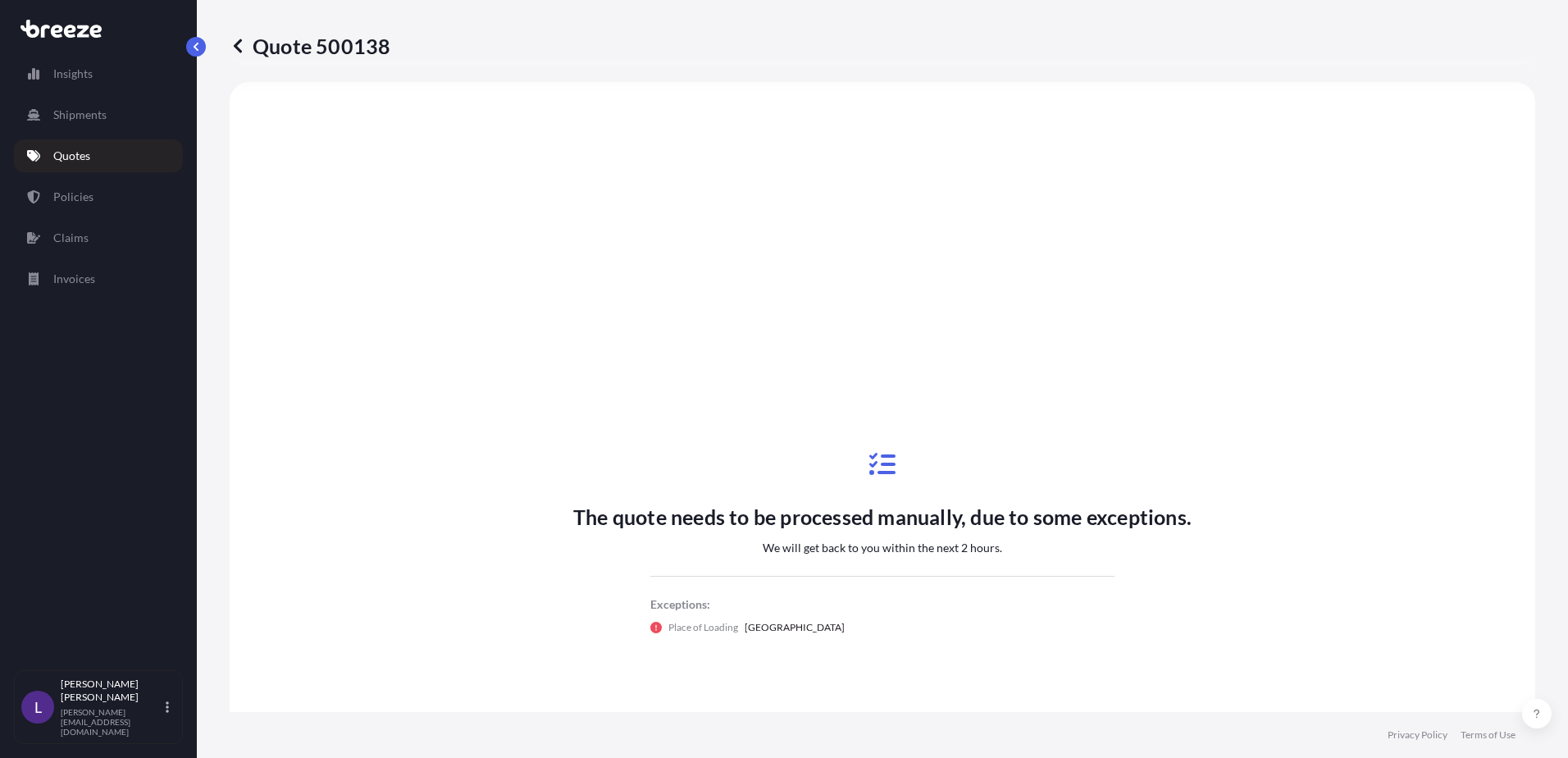
click at [70, 154] on p "Quotes" at bounding box center [71, 156] width 37 height 17
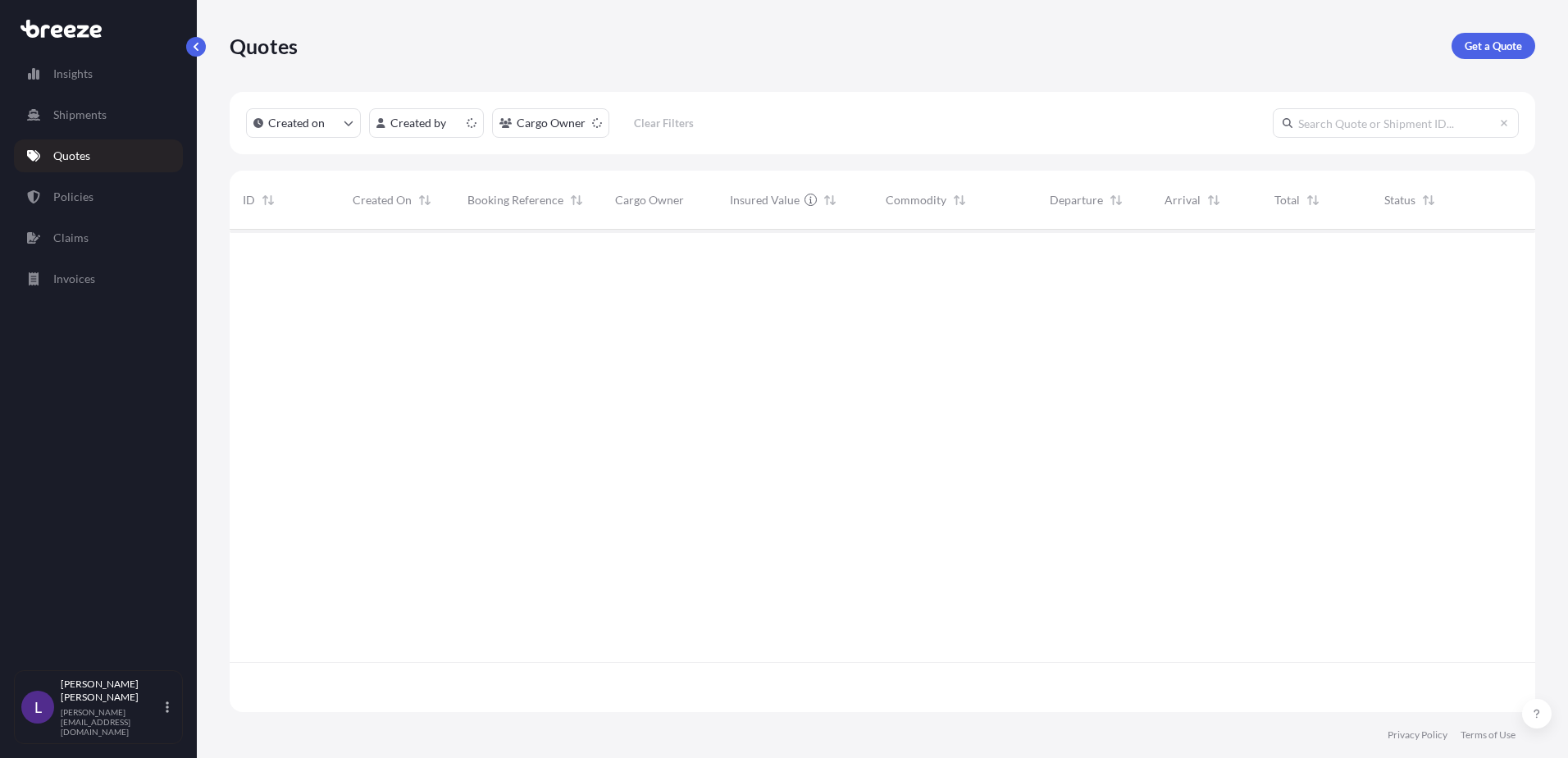
scroll to position [480, 1294]
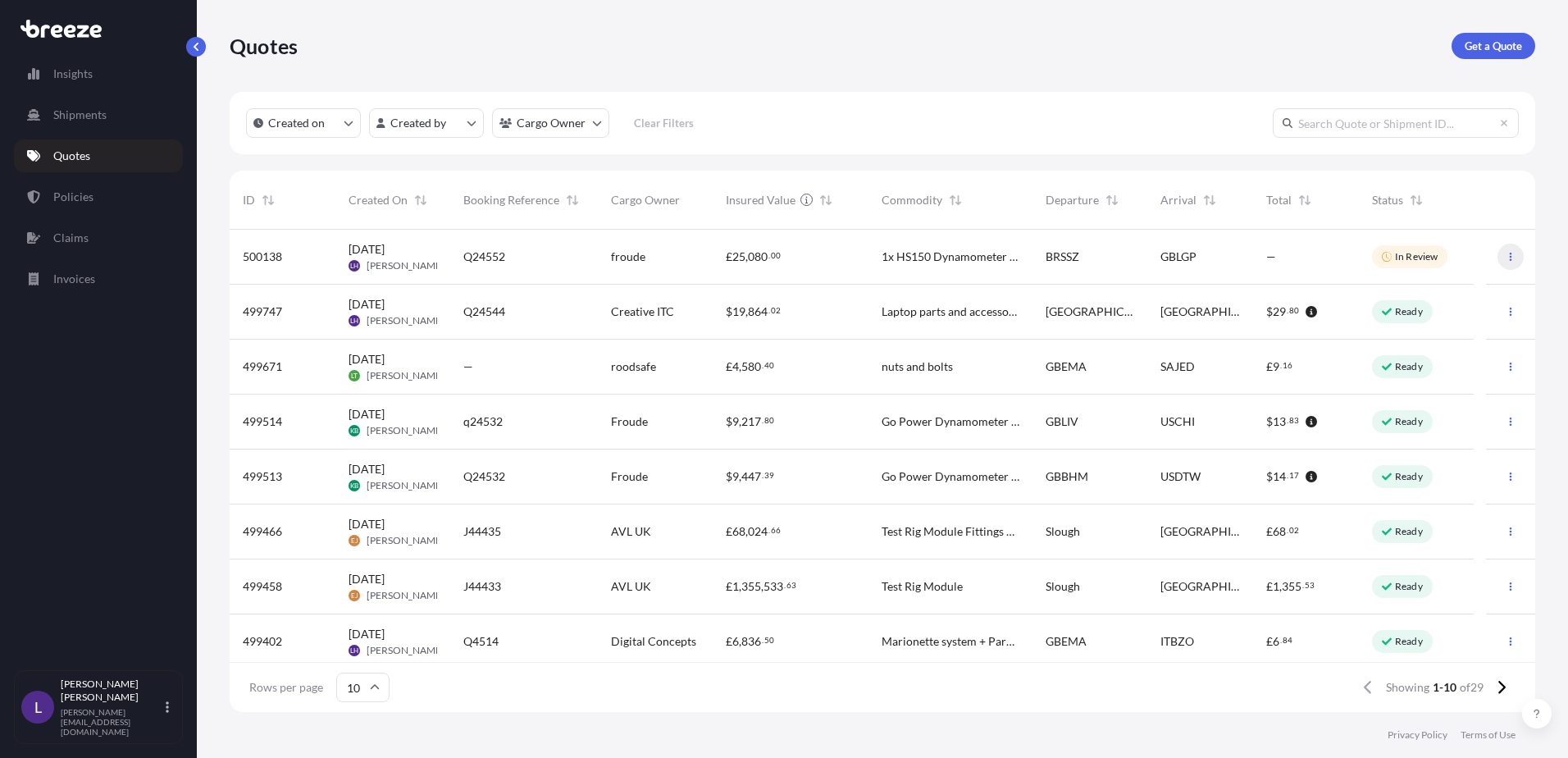
click at [1498, 256] on button "button" at bounding box center [1511, 257] width 26 height 26
click at [1422, 285] on p "Duplicate quote" at bounding box center [1434, 289] width 82 height 17
select select "Road"
select select "Sea"
select select "Road"
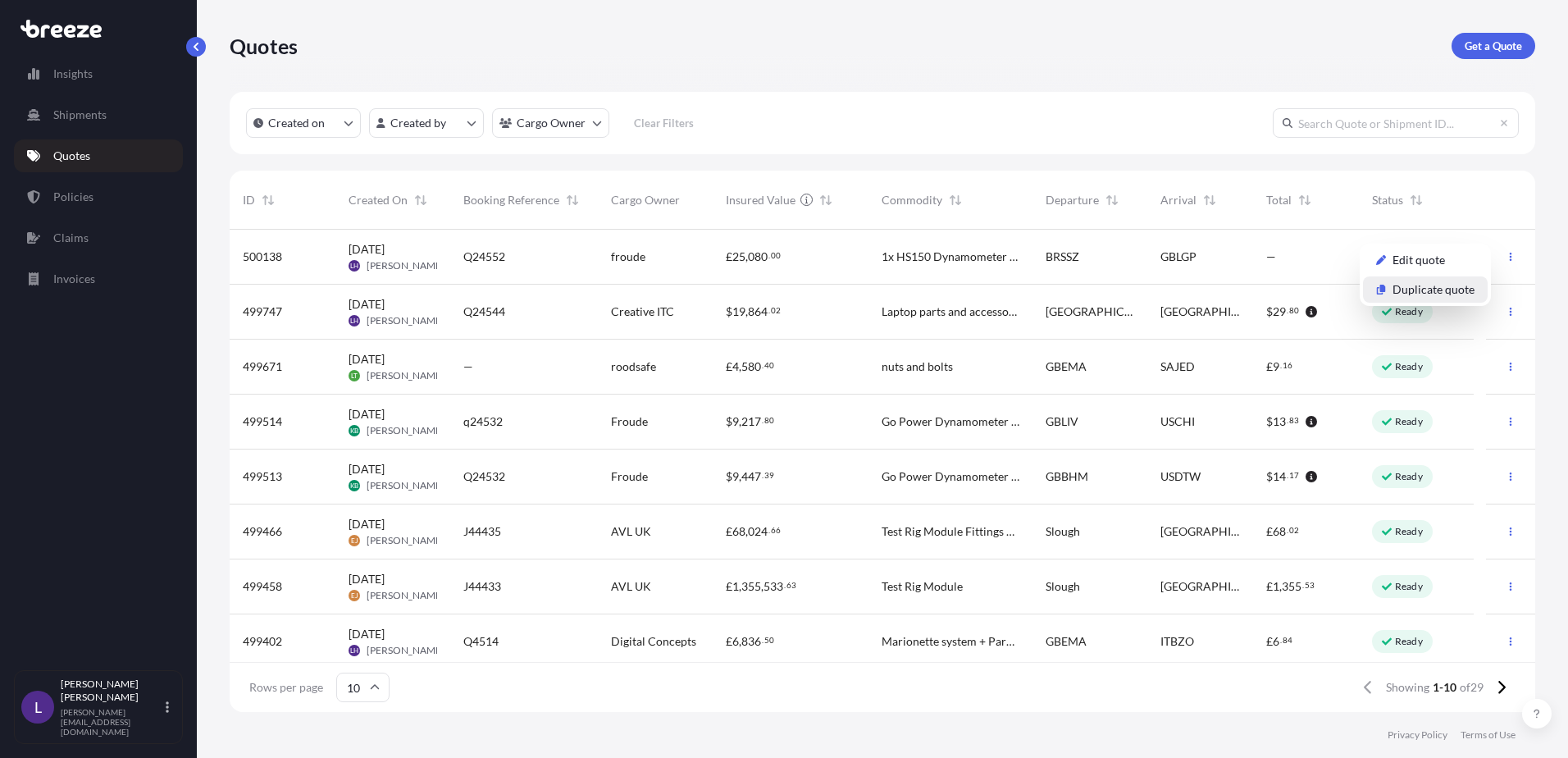
select select "1"
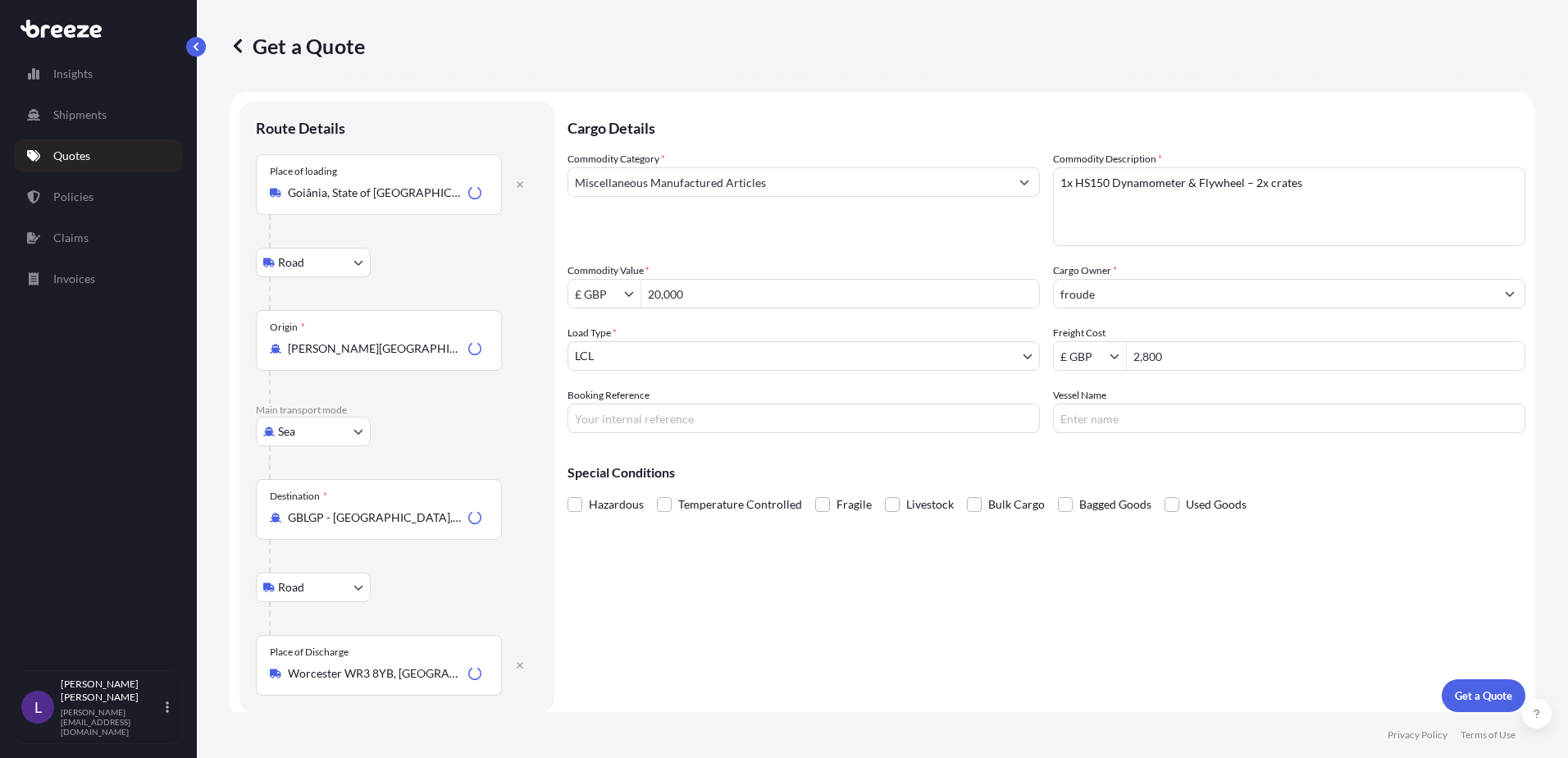
scroll to position [10, 0]
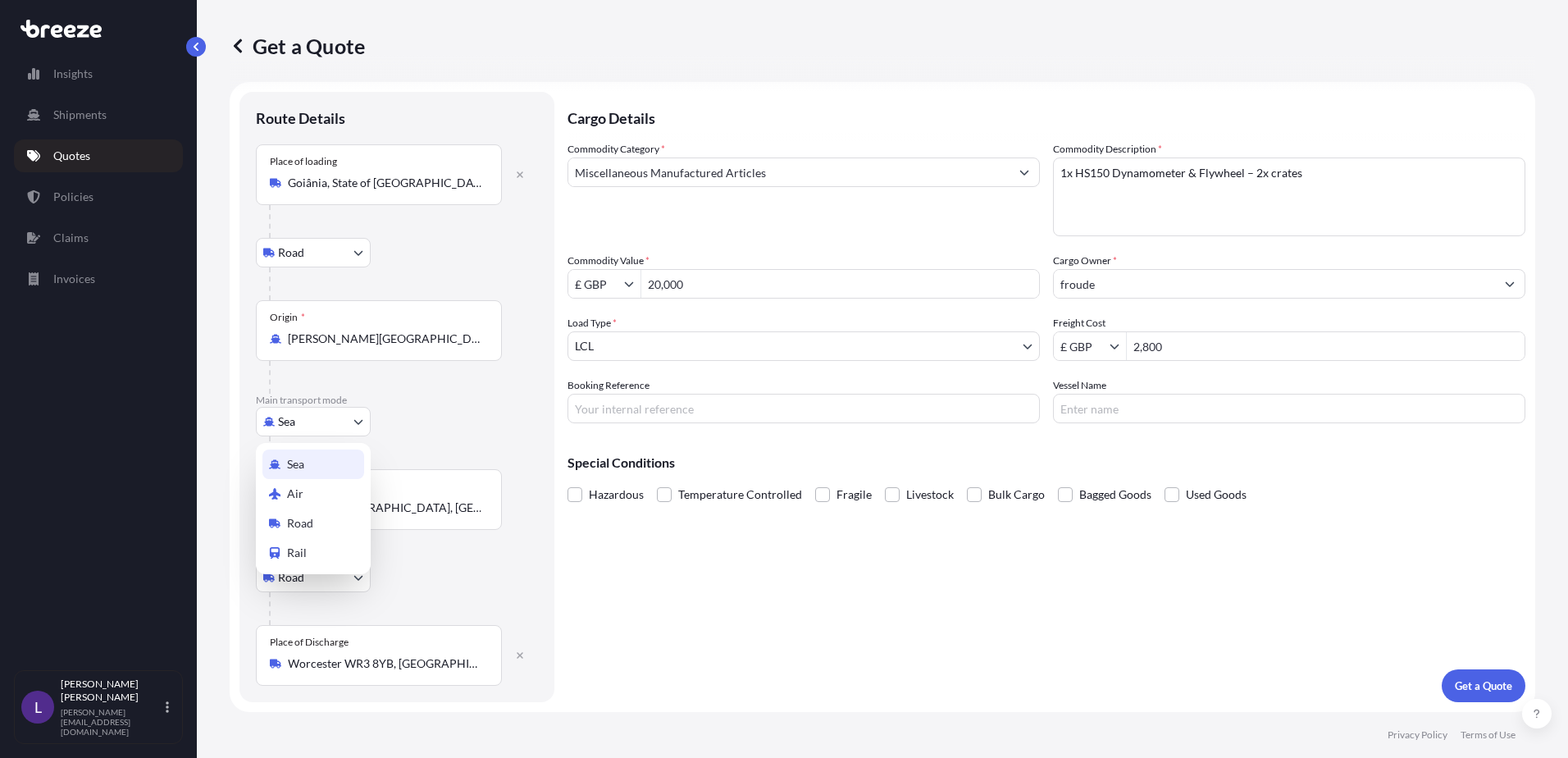
click at [360, 419] on body "Insights Shipments Quotes Policies Claims Invoices L [PERSON_NAME] [PERSON_NAME…" at bounding box center [784, 379] width 1568 height 758
click at [298, 490] on span "Air" at bounding box center [296, 495] width 17 height 17
select select "Air"
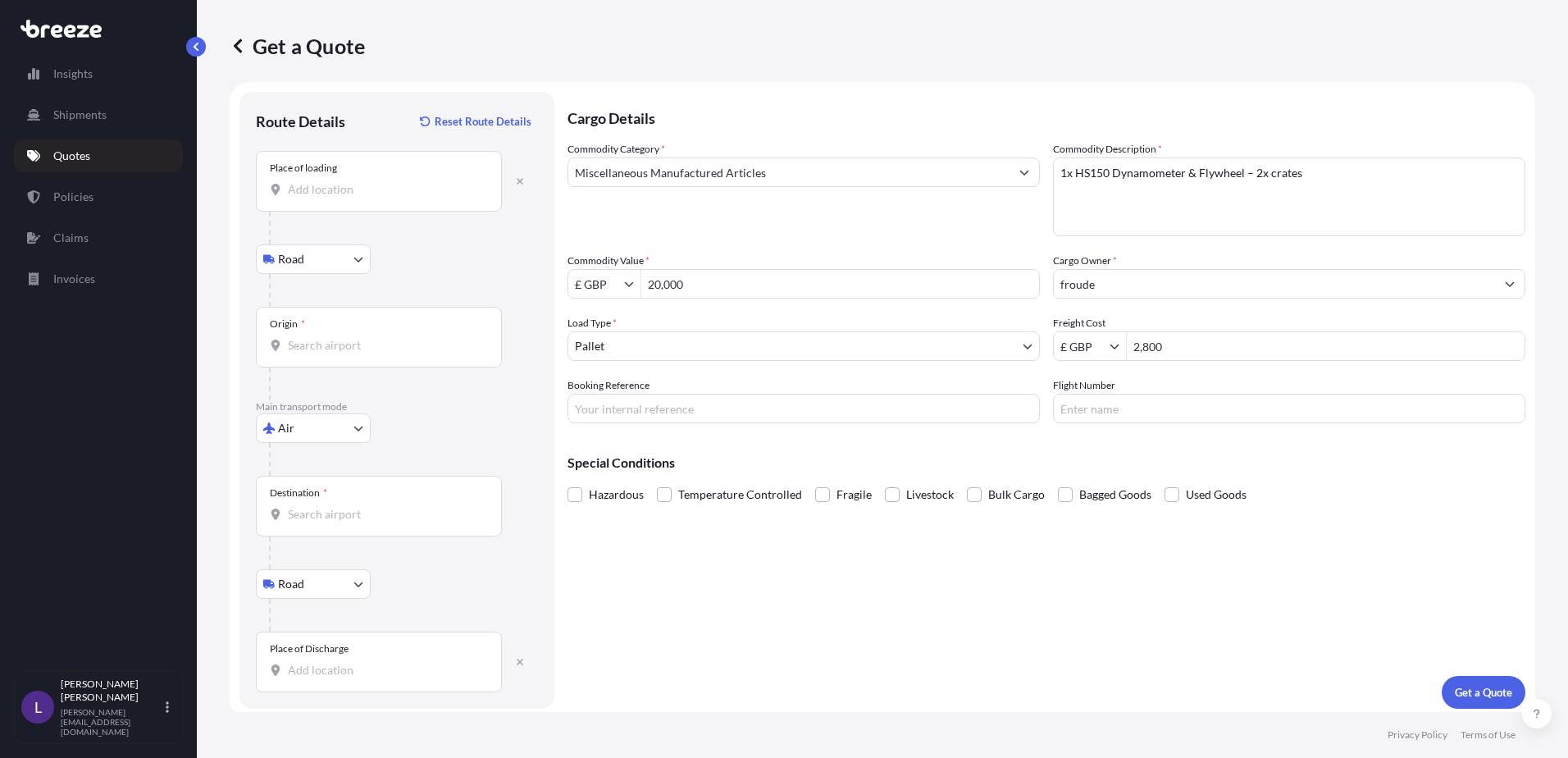
click at [338, 186] on input "Place of loading" at bounding box center [384, 189] width 194 height 17
click at [301, 192] on input "Place of loading" at bounding box center [384, 189] width 194 height 17
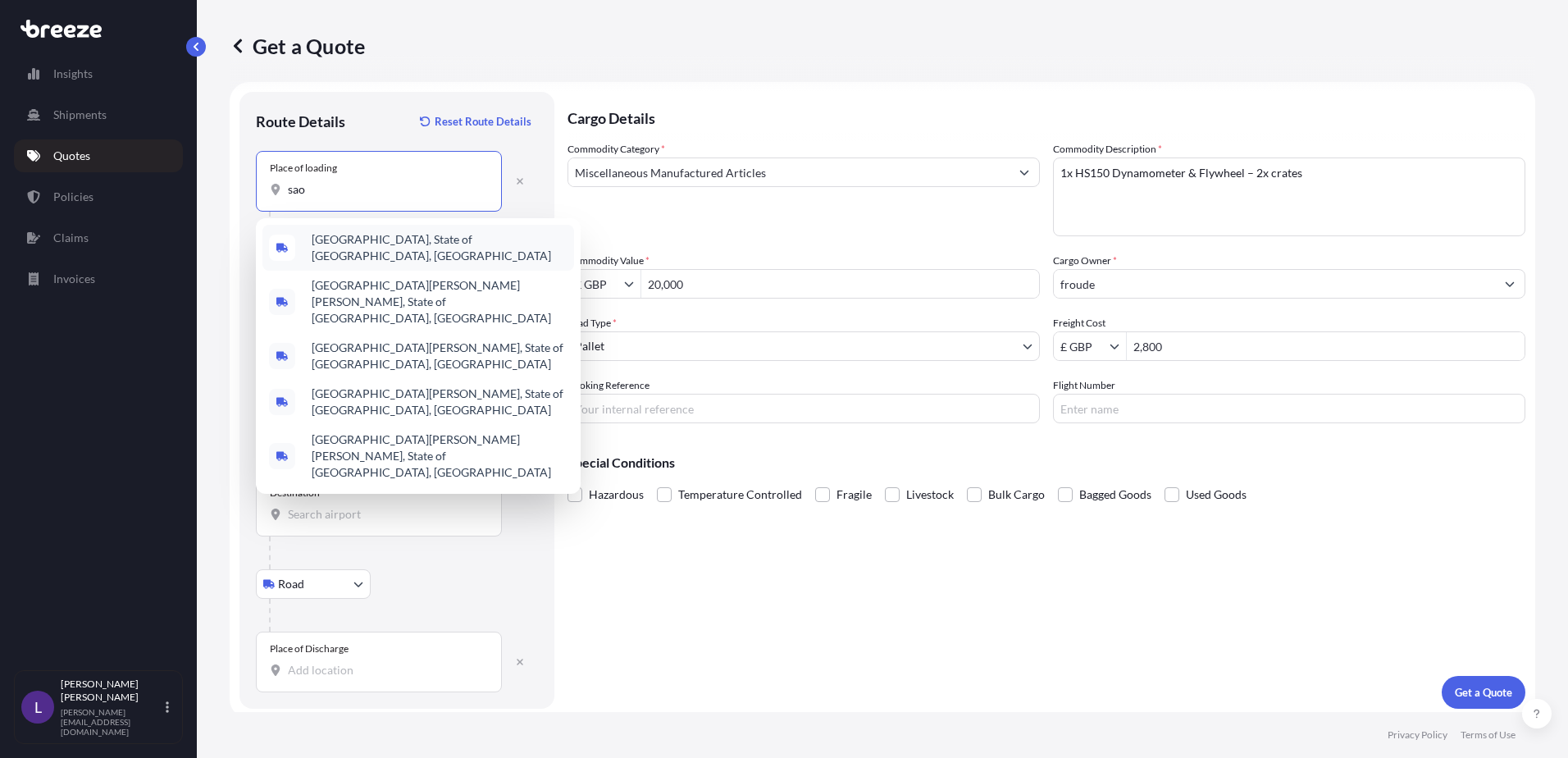
click at [368, 244] on span "[GEOGRAPHIC_DATA], State of [GEOGRAPHIC_DATA], [GEOGRAPHIC_DATA]" at bounding box center [440, 247] width 256 height 32
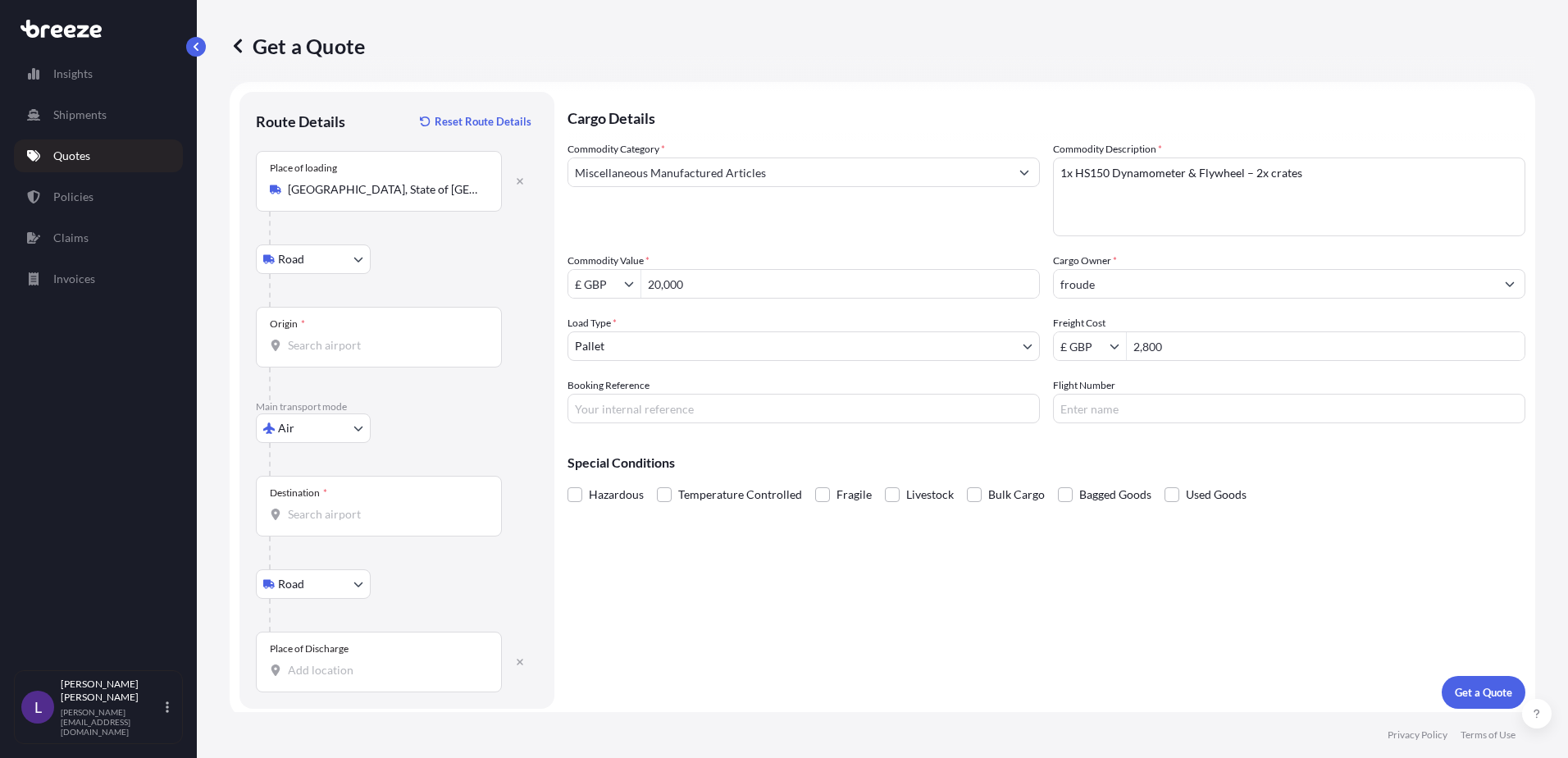
drag, startPoint x: 482, startPoint y: 181, endPoint x: 285, endPoint y: 193, distance: 197.4
click at [285, 193] on div "Place of loading [GEOGRAPHIC_DATA], [GEOGRAPHIC_DATA], [GEOGRAPHIC_DATA]" at bounding box center [378, 181] width 246 height 60
drag, startPoint x: 285, startPoint y: 193, endPoint x: 325, endPoint y: 187, distance: 40.4
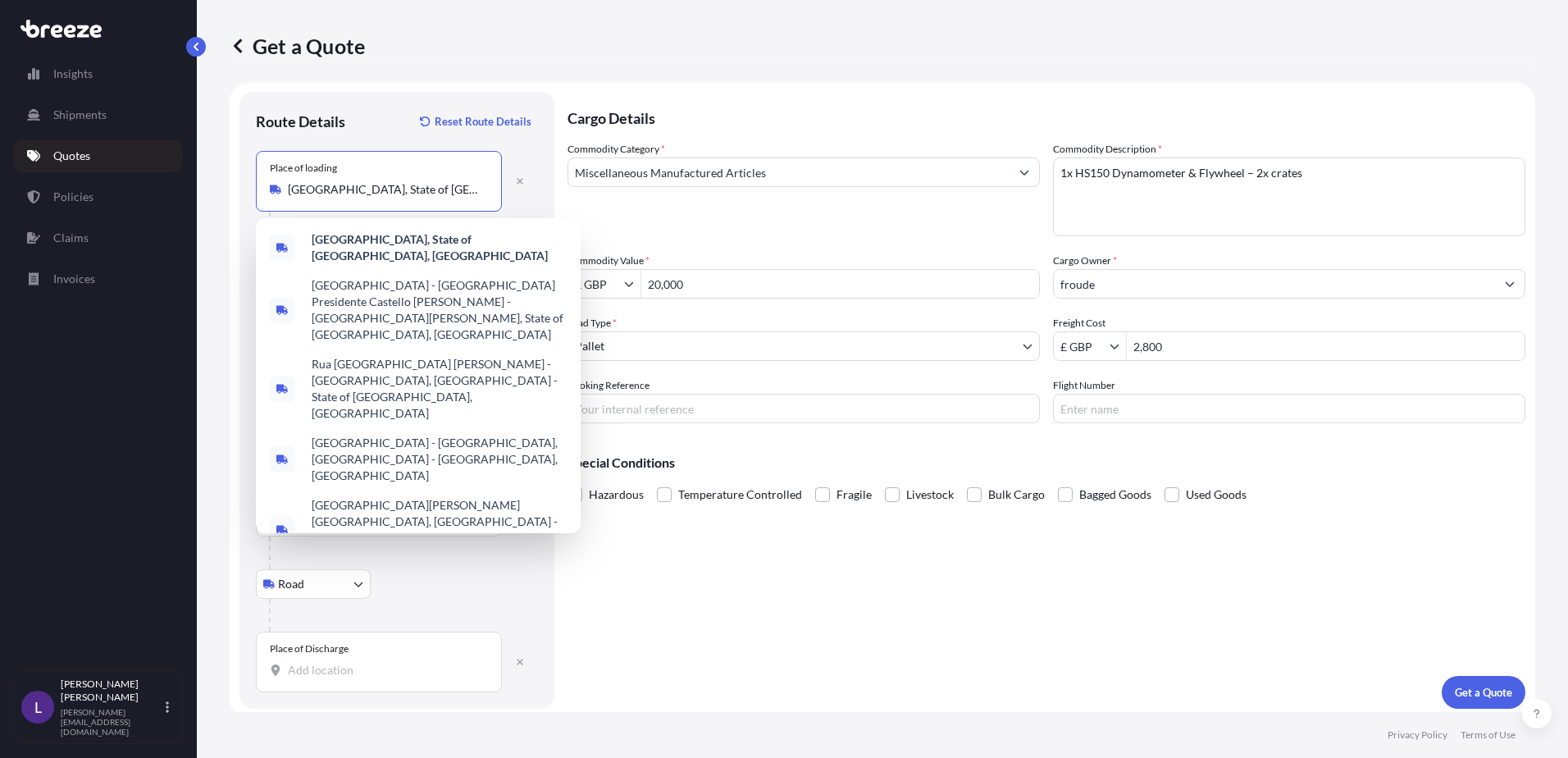
drag, startPoint x: 325, startPoint y: 187, endPoint x: 452, endPoint y: 173, distance: 127.8
click at [463, 170] on div "Place of loading [GEOGRAPHIC_DATA], [GEOGRAPHIC_DATA], [GEOGRAPHIC_DATA]" at bounding box center [378, 181] width 246 height 60
click at [463, 181] on input "[GEOGRAPHIC_DATA], State of [GEOGRAPHIC_DATA], [GEOGRAPHIC_DATA]" at bounding box center [384, 189] width 194 height 17
drag, startPoint x: 471, startPoint y: 187, endPoint x: 276, endPoint y: 191, distance: 195.0
click at [276, 191] on div "[GEOGRAPHIC_DATA], State of [GEOGRAPHIC_DATA], [GEOGRAPHIC_DATA]" at bounding box center [378, 189] width 218 height 17
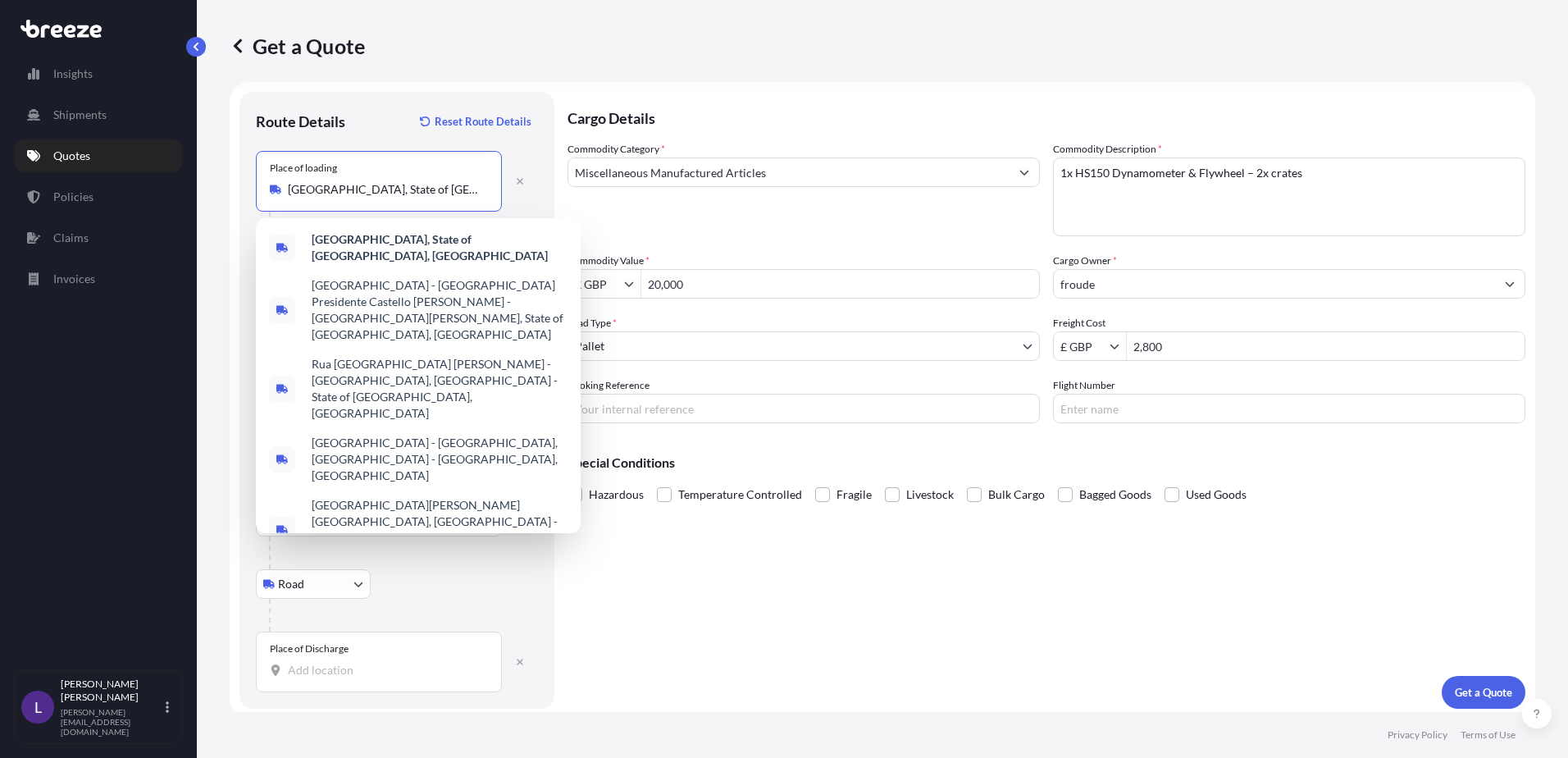
paste input "Goiânia - GO, 74665-510"
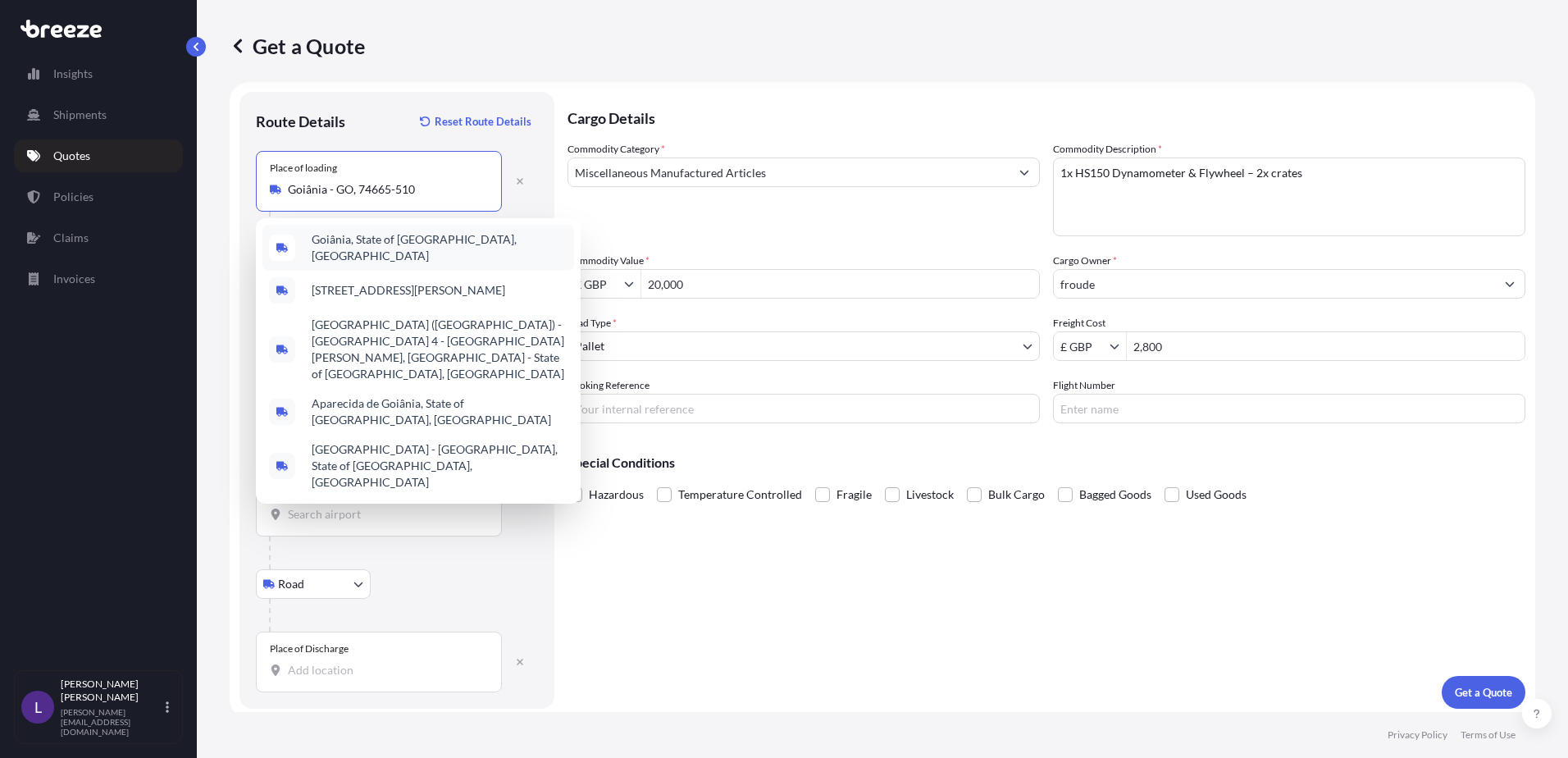
click at [387, 244] on span "Goiânia, State of [GEOGRAPHIC_DATA], [GEOGRAPHIC_DATA]" at bounding box center [440, 247] width 256 height 32
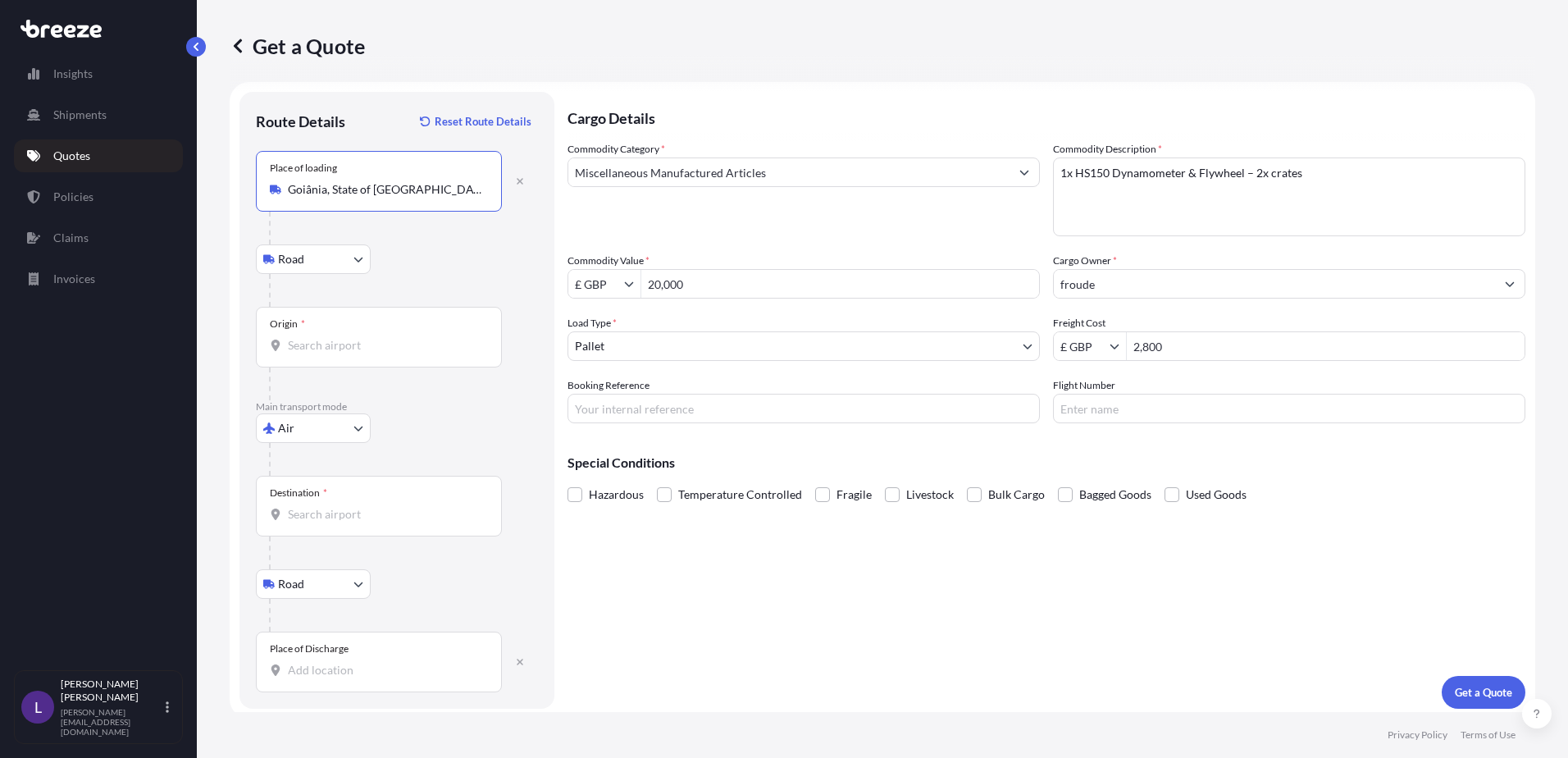
type input "Goiânia, State of [GEOGRAPHIC_DATA], [GEOGRAPHIC_DATA]"
click at [313, 339] on input "Origin *" at bounding box center [384, 346] width 194 height 17
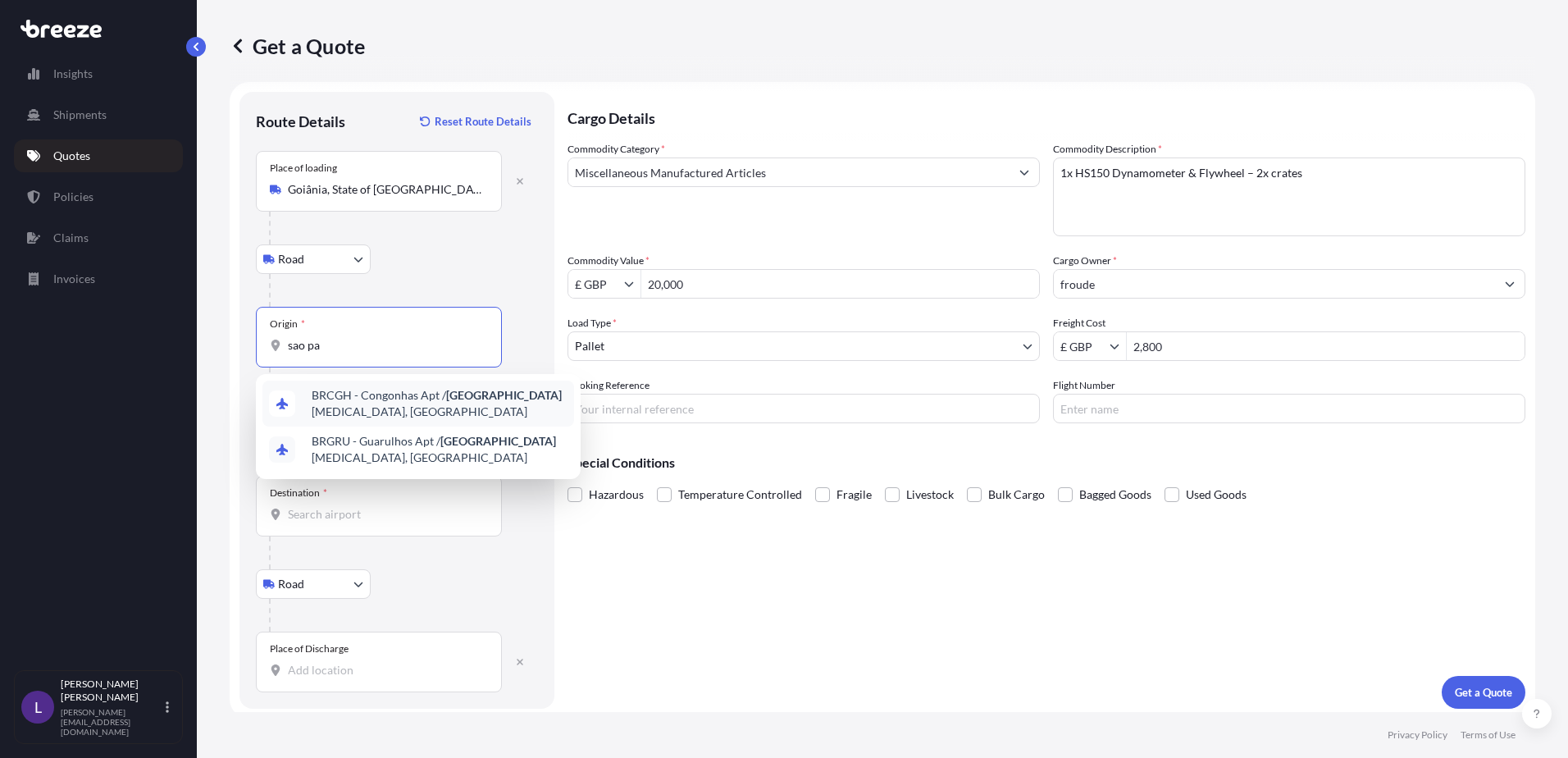
click at [440, 397] on span "BRCGH - Congonhas Apt / [GEOGRAPHIC_DATA][MEDICAL_DATA], [GEOGRAPHIC_DATA]" at bounding box center [440, 403] width 256 height 32
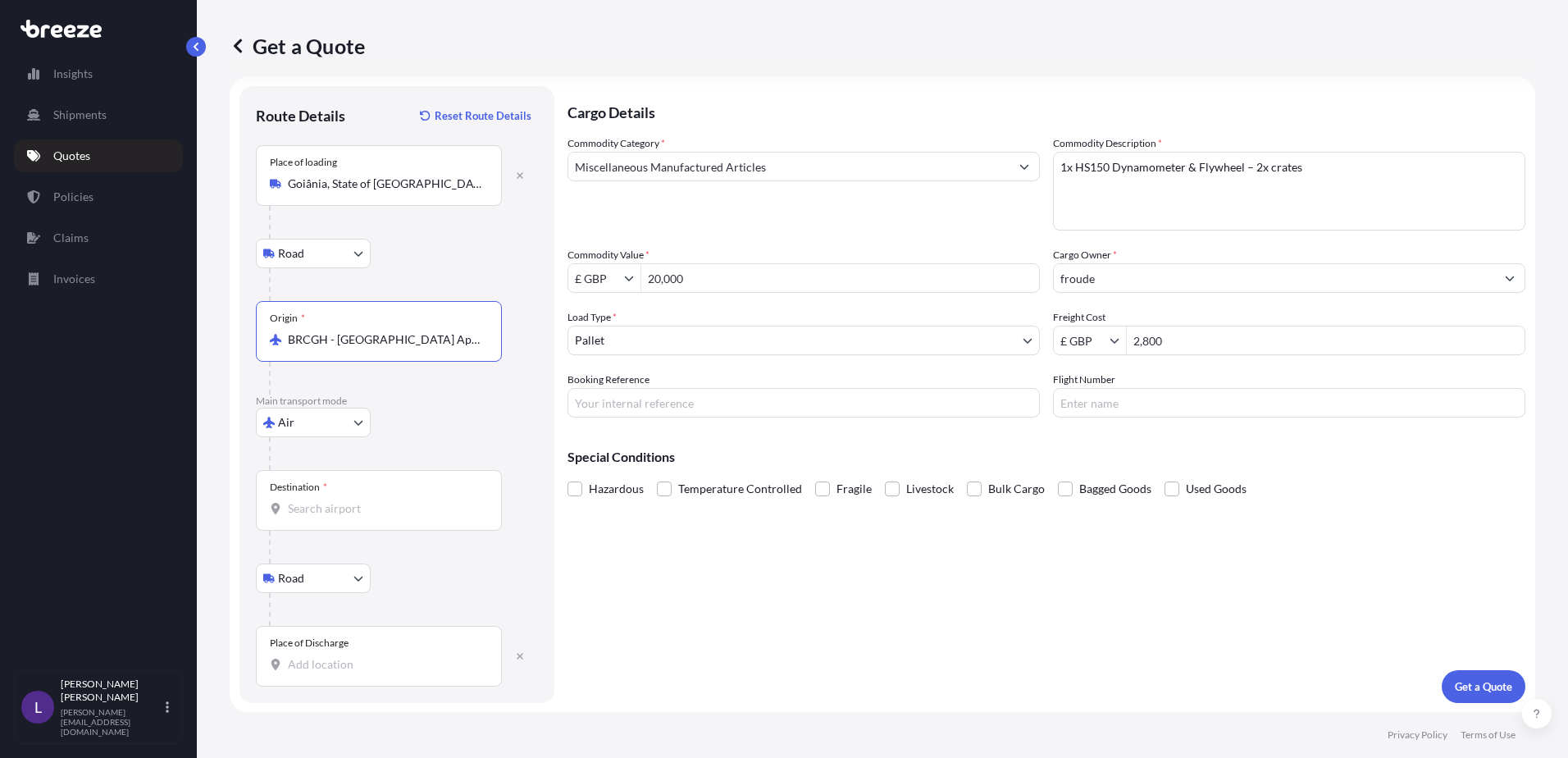
scroll to position [17, 0]
type input "BRCGH - [GEOGRAPHIC_DATA] Apt / [GEOGRAPHIC_DATA], [GEOGRAPHIC_DATA]"
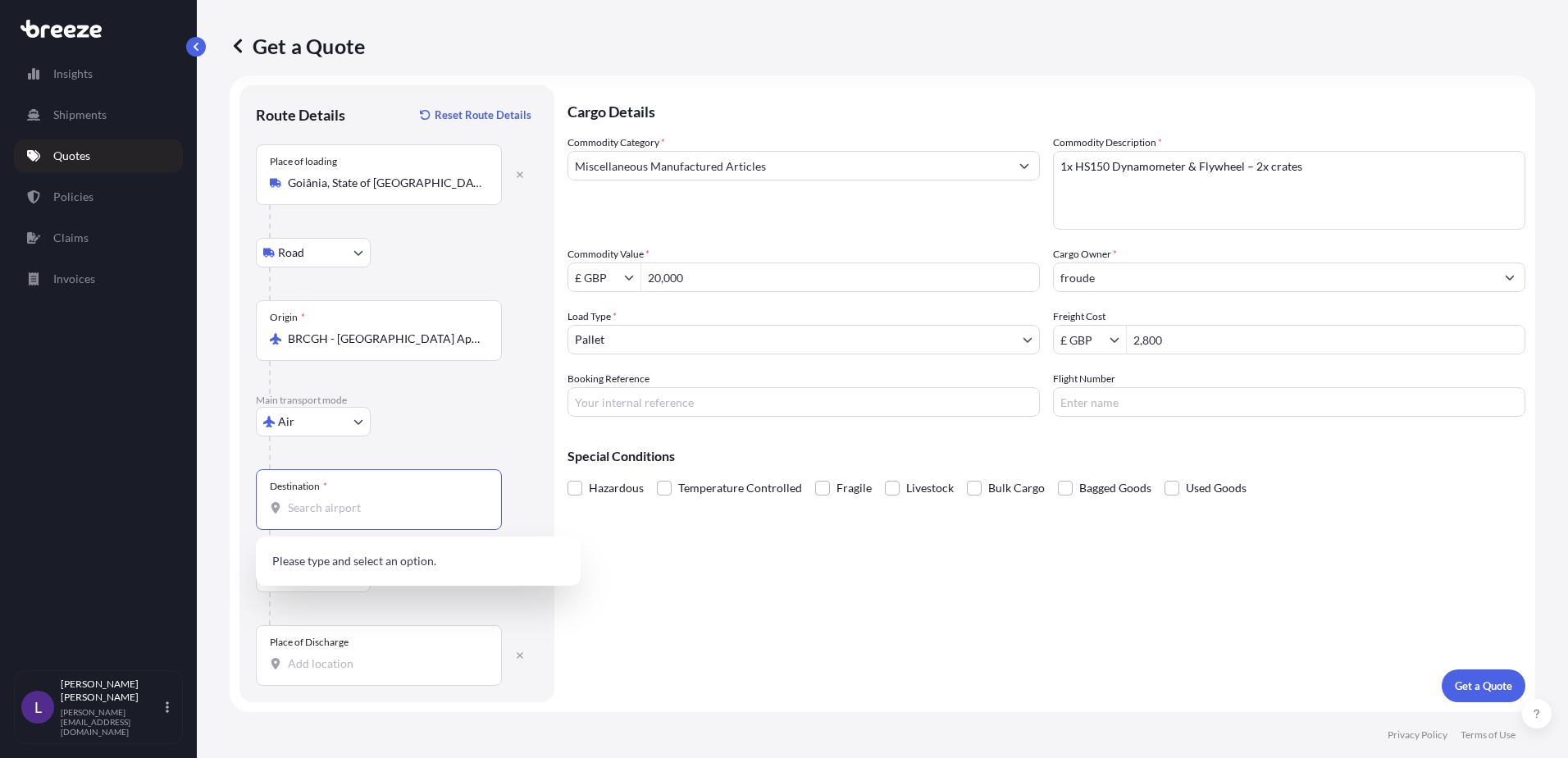
click at [332, 508] on input "Destination *" at bounding box center [384, 508] width 194 height 17
click at [373, 560] on span "GB LHR - Heathrow Apt/[GEOGRAPHIC_DATA], [GEOGRAPHIC_DATA]" at bounding box center [440, 566] width 256 height 32
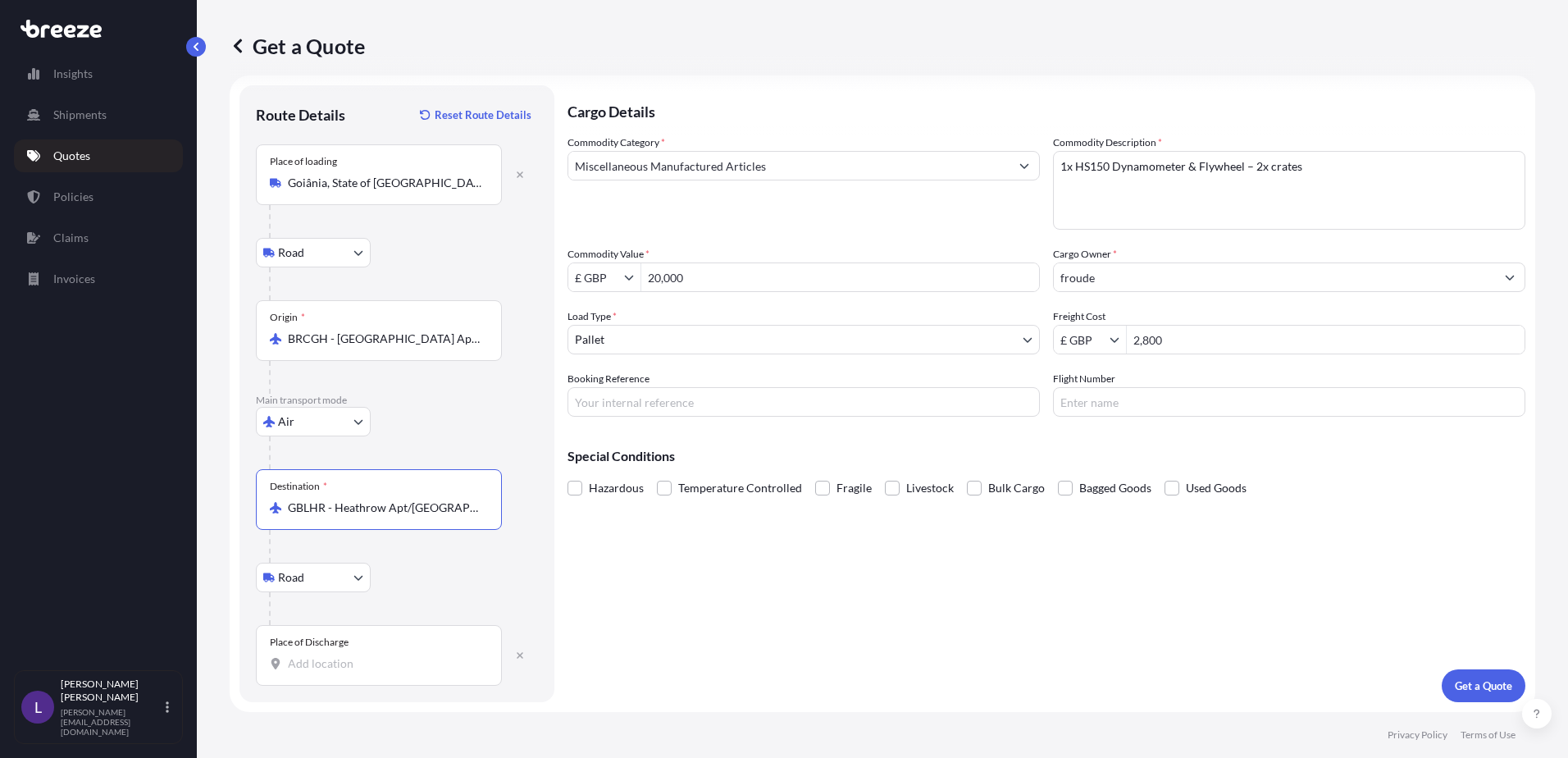
type input "GBLHR - Heathrow Apt/[GEOGRAPHIC_DATA], [GEOGRAPHIC_DATA]"
click at [323, 667] on input "Place of Discharge" at bounding box center [384, 664] width 194 height 17
paste input "WR3 8YB"
type input "WR3 8YB"
drag, startPoint x: 1191, startPoint y: 338, endPoint x: 1195, endPoint y: 346, distance: 8.9
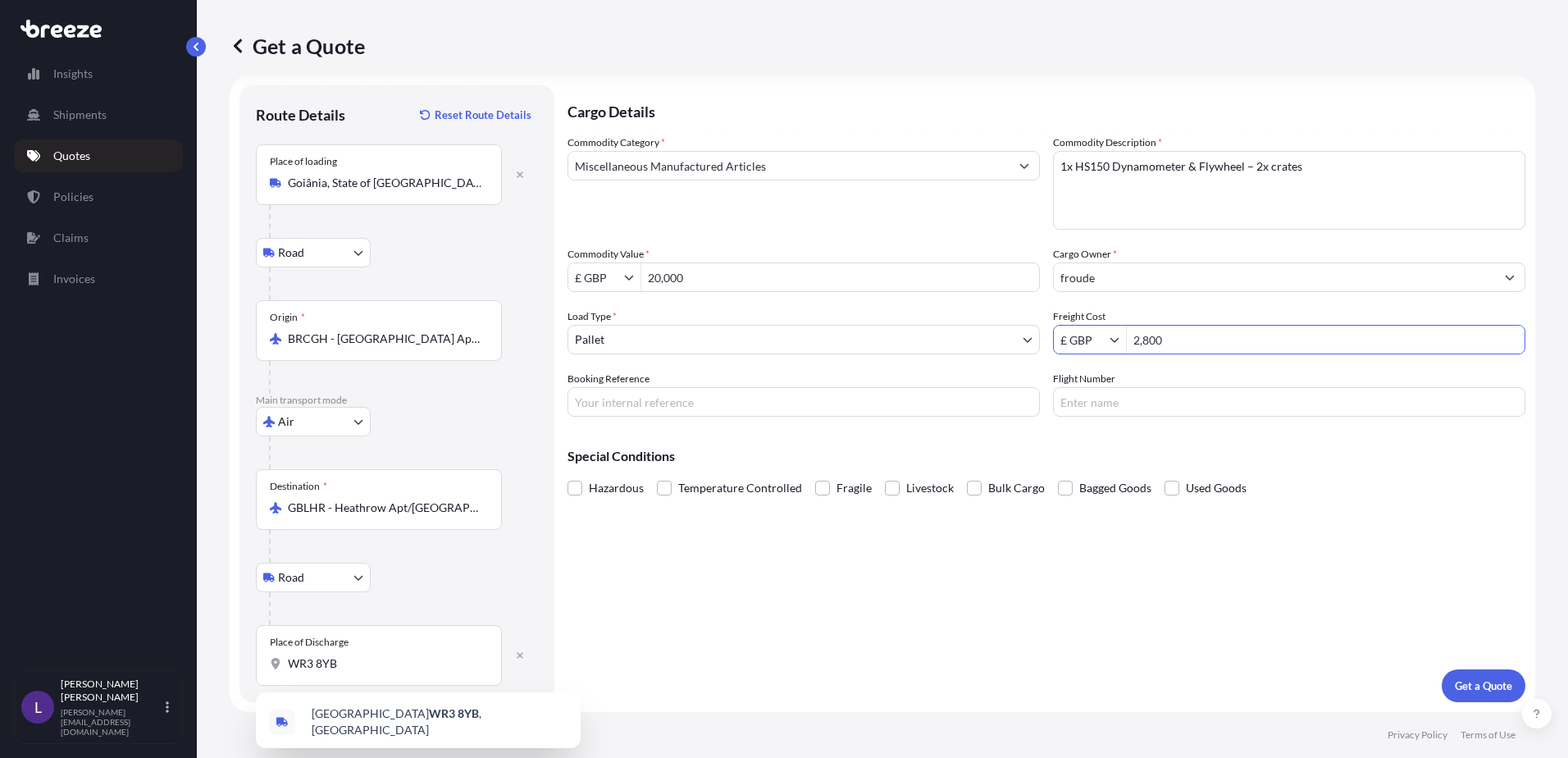
click at [1191, 342] on input "2,800" at bounding box center [1325, 340] width 398 height 30
type input "2"
drag, startPoint x: 1152, startPoint y: 328, endPoint x: 1183, endPoint y: 336, distance: 32.0
click at [1154, 328] on input "Freight Cost" at bounding box center [1325, 340] width 398 height 30
type input "4,900"
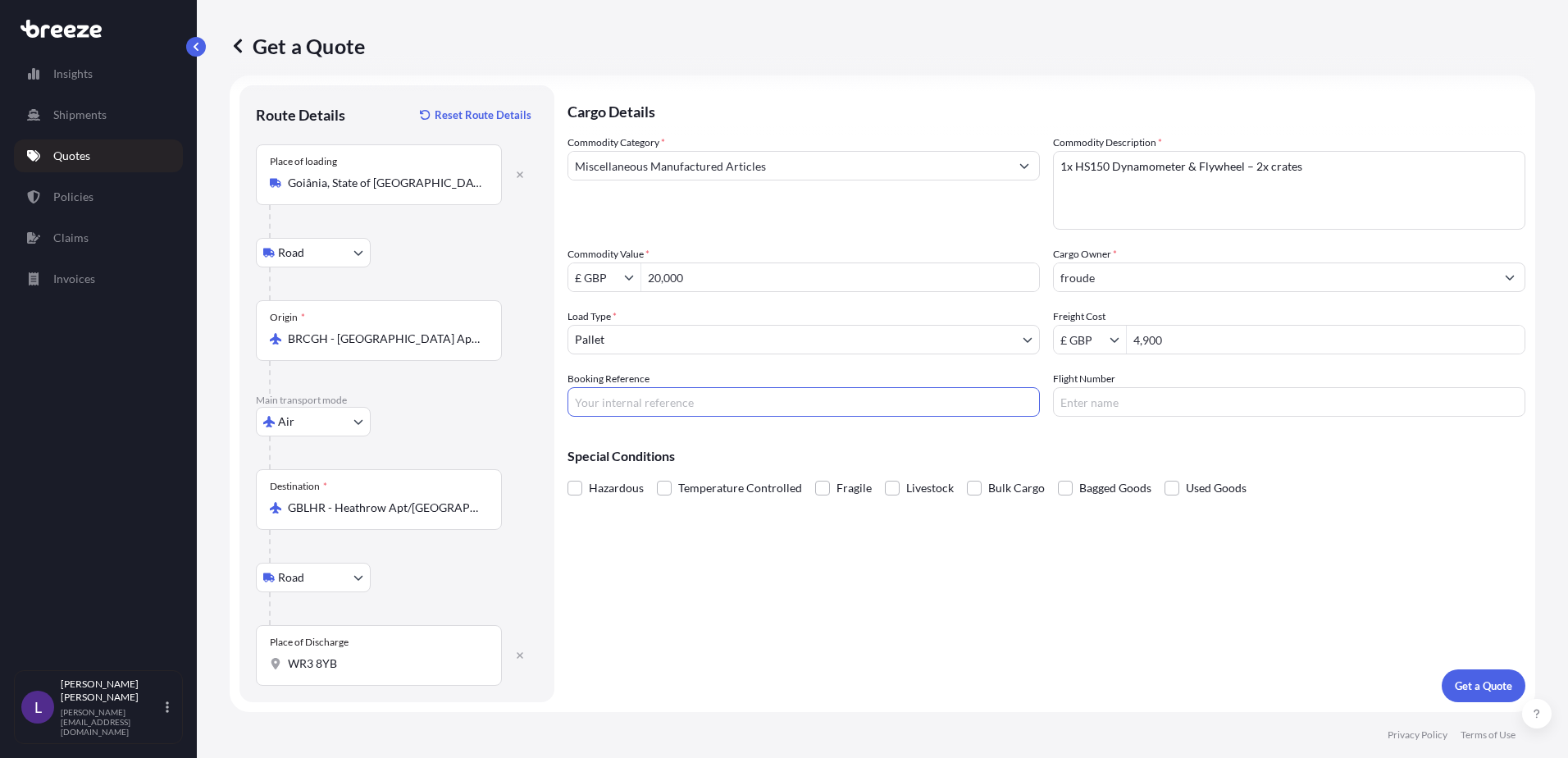
click at [613, 399] on input "Booking Reference" at bounding box center [803, 402] width 472 height 30
click at [611, 409] on input "Q" at bounding box center [803, 402] width 472 height 30
type input "Q24553"
click at [1451, 676] on button "Get a Quote" at bounding box center [1484, 686] width 83 height 32
click at [325, 660] on input "WR3 8YB" at bounding box center [384, 664] width 194 height 17
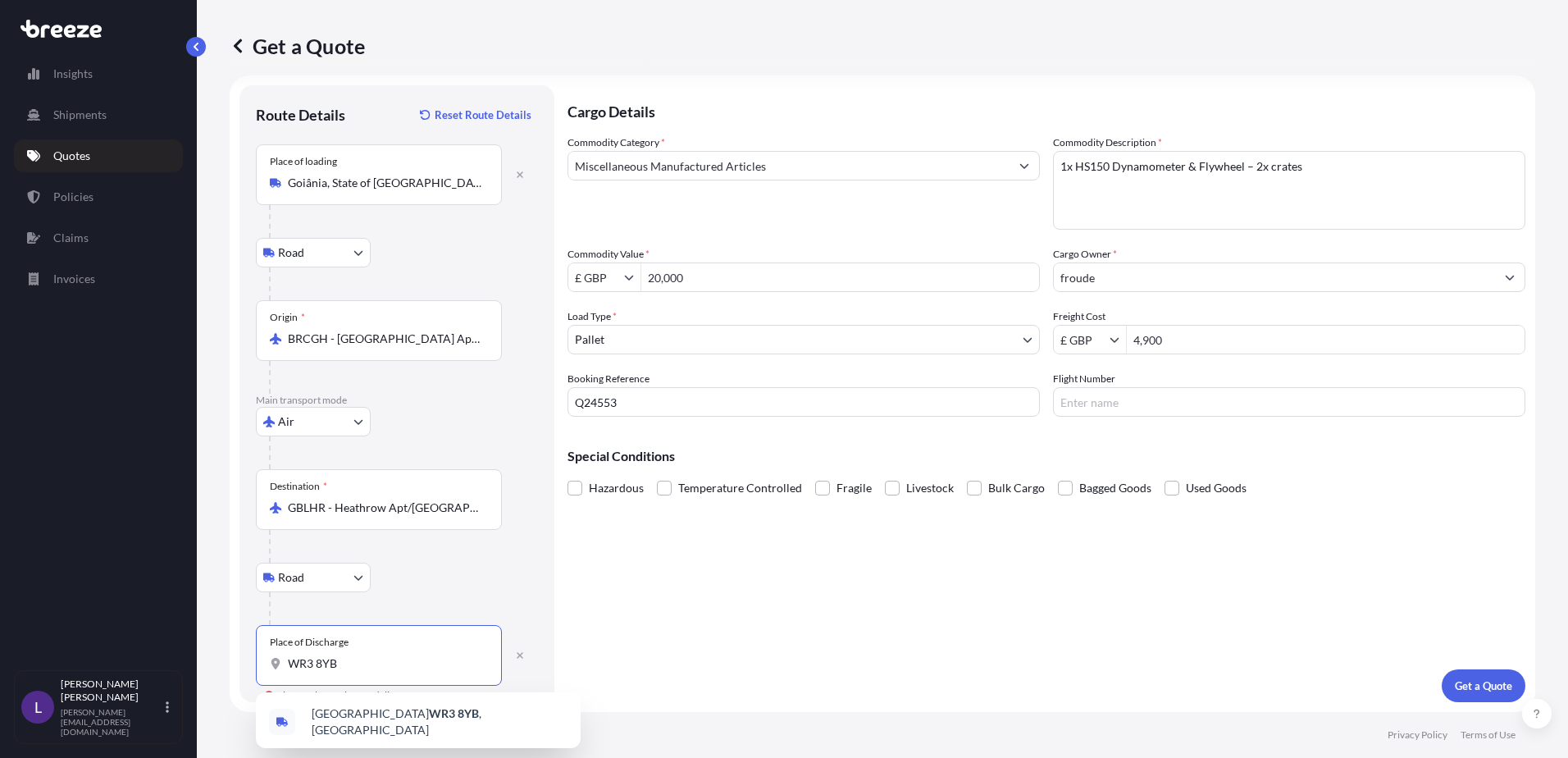
click at [390, 666] on input "WR3 8YB" at bounding box center [384, 664] width 194 height 17
type input "Worcester WR3 8YB, [GEOGRAPHIC_DATA]"
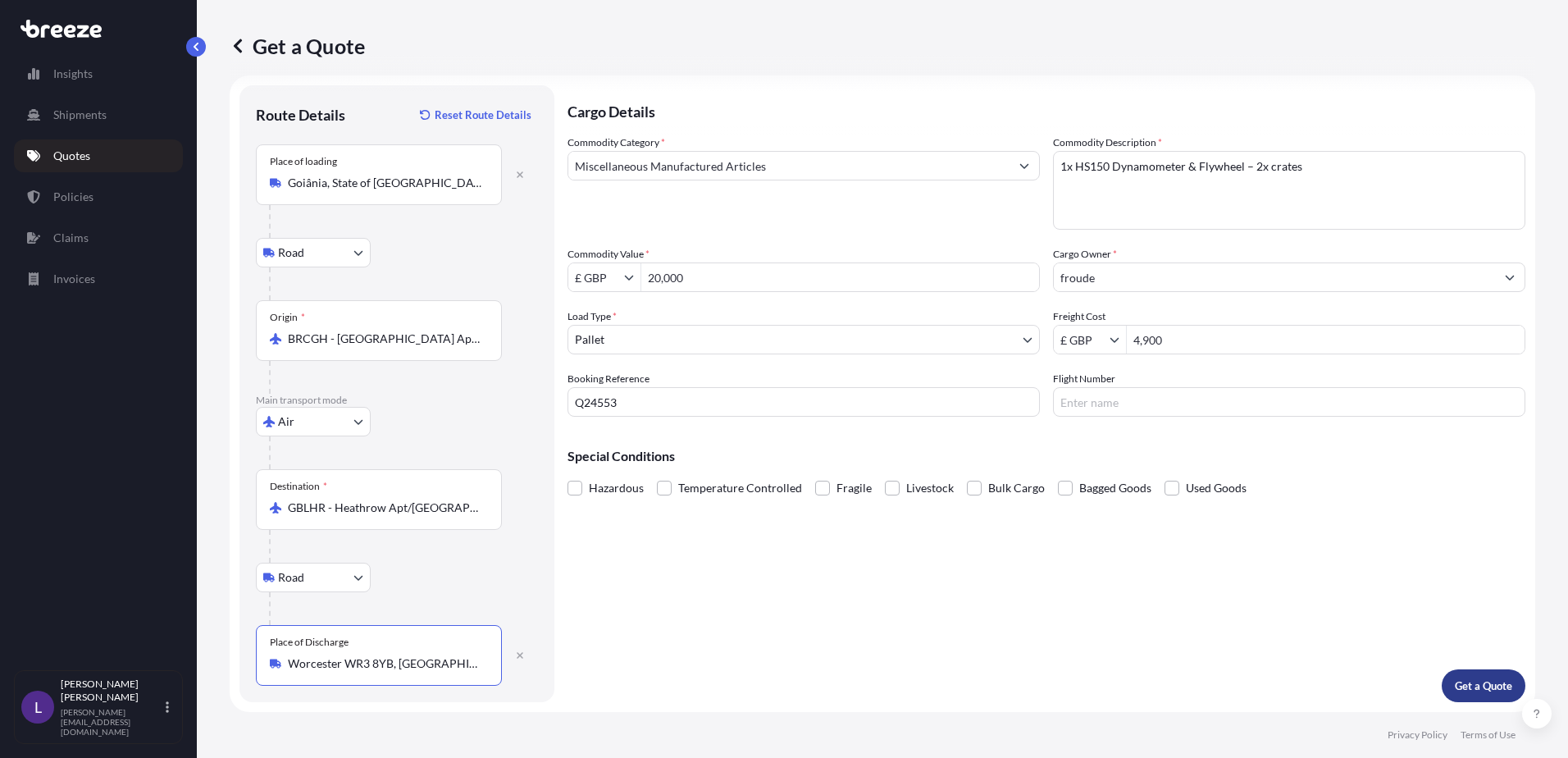
click at [1463, 683] on p "Get a Quote" at bounding box center [1484, 687] width 57 height 17
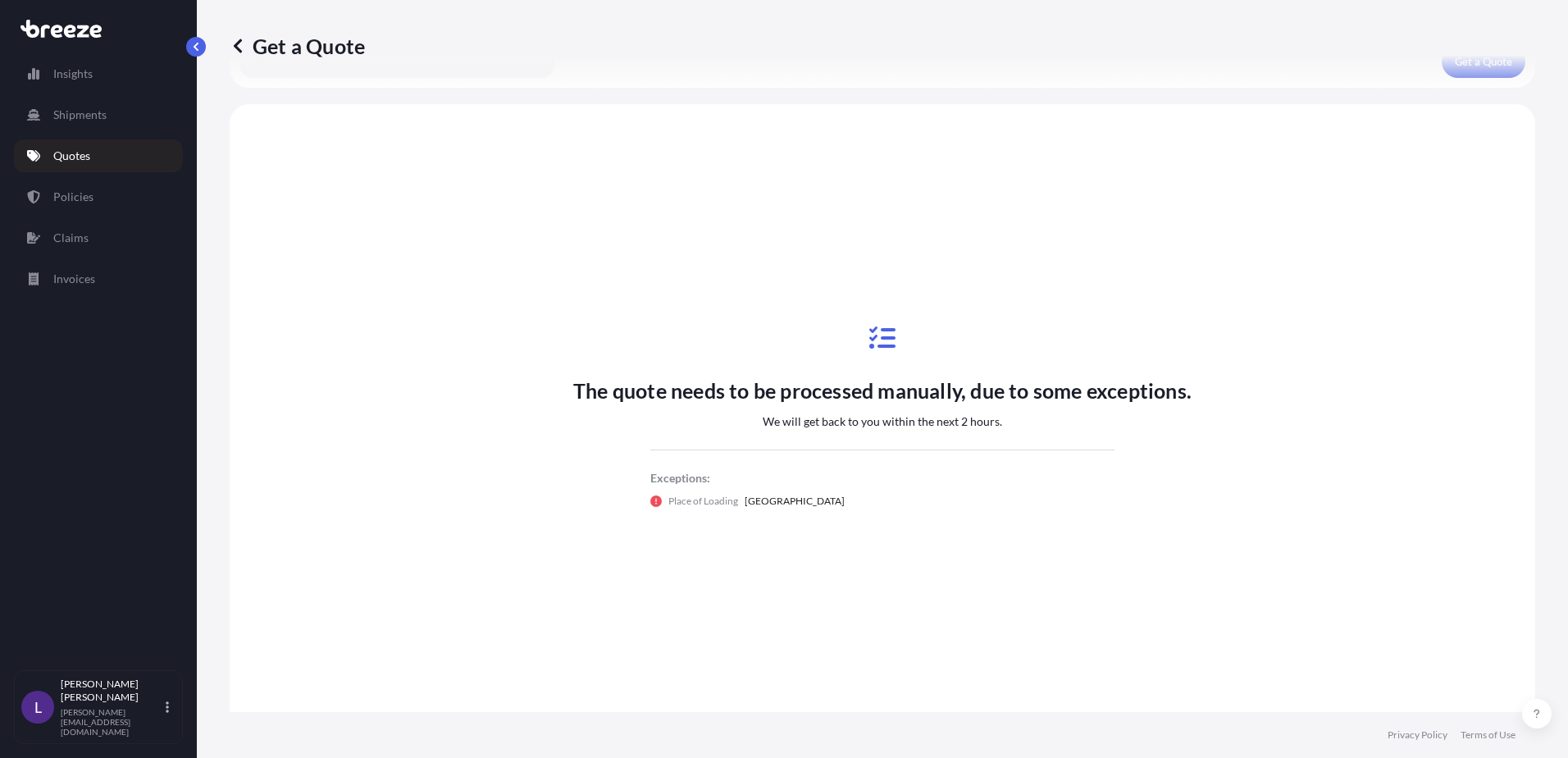
scroll to position [739, 0]
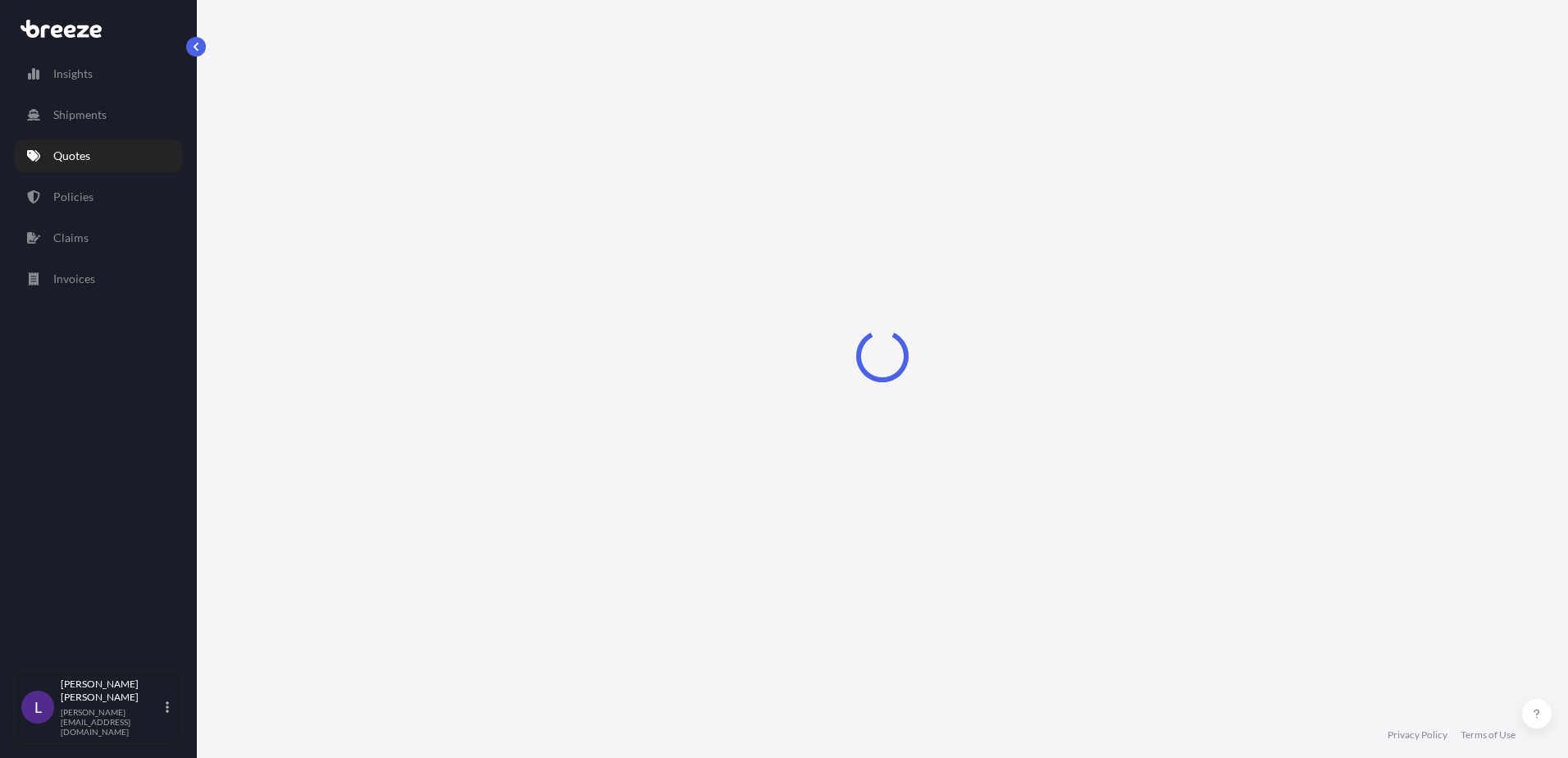
select select "Road"
select select "Air"
select select "Road"
select select "1"
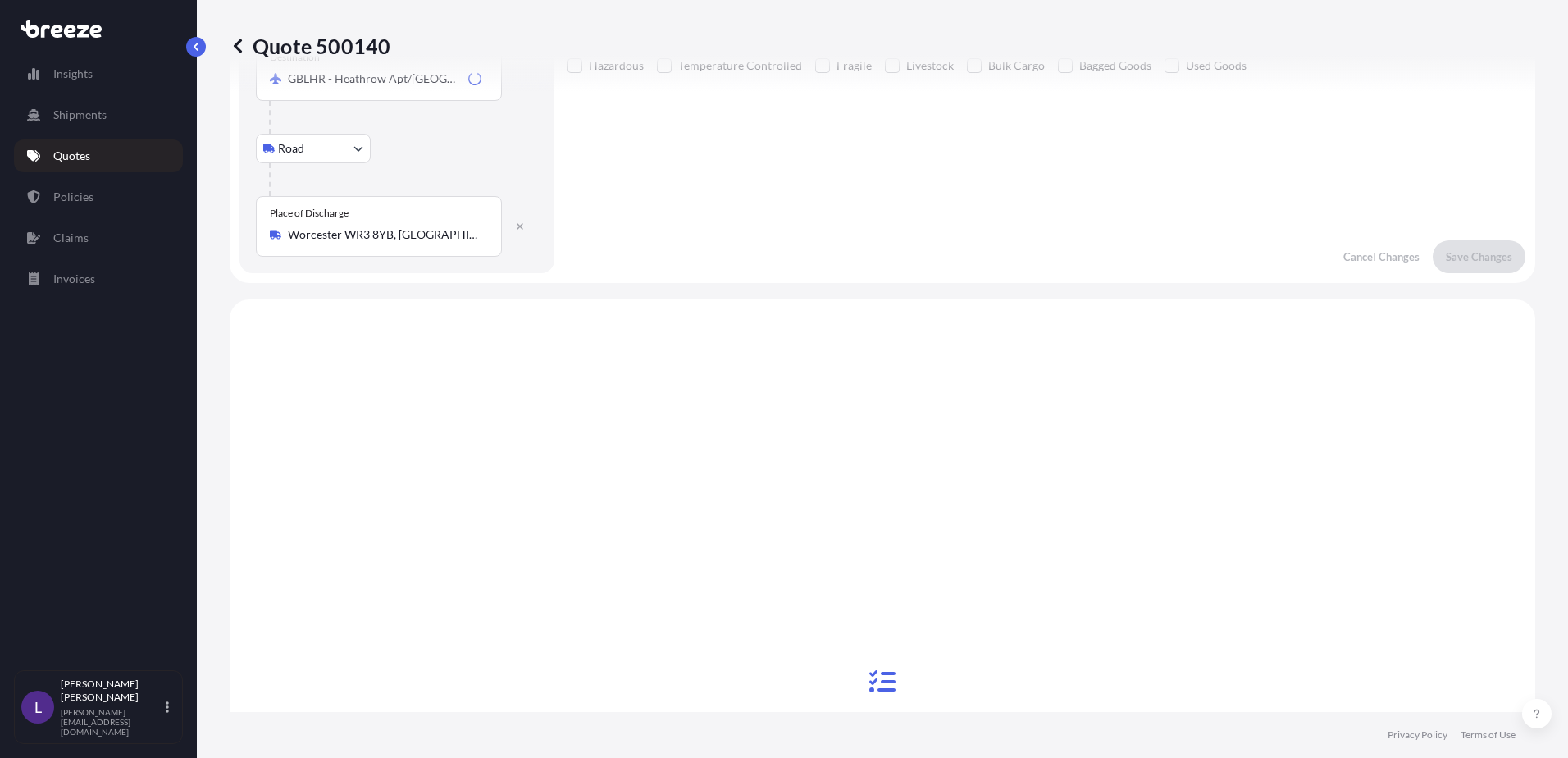
scroll to position [657, 0]
